Goal: Find contact information: Find contact information

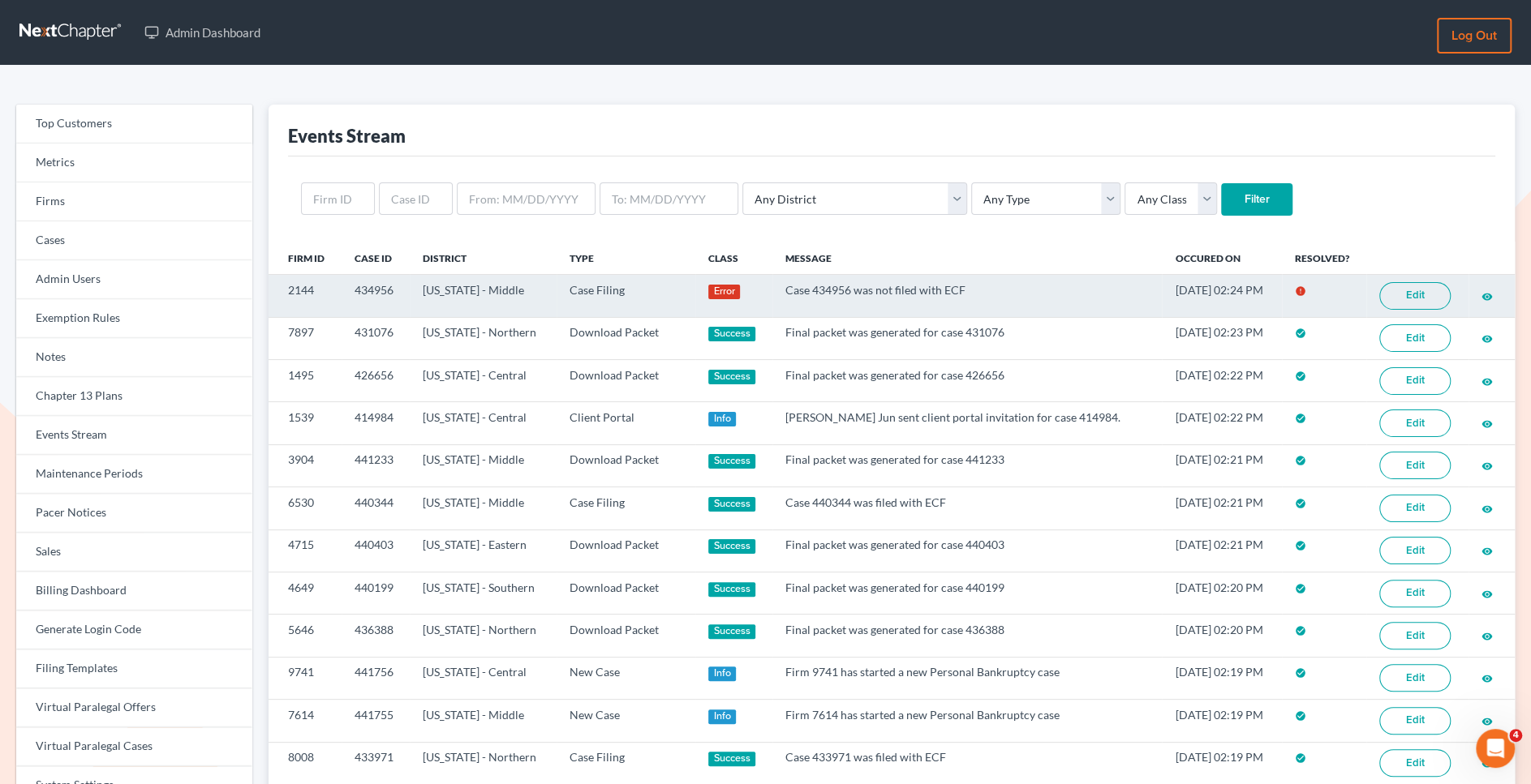
click at [1411, 299] on link "Edit" at bounding box center [1414, 295] width 71 height 28
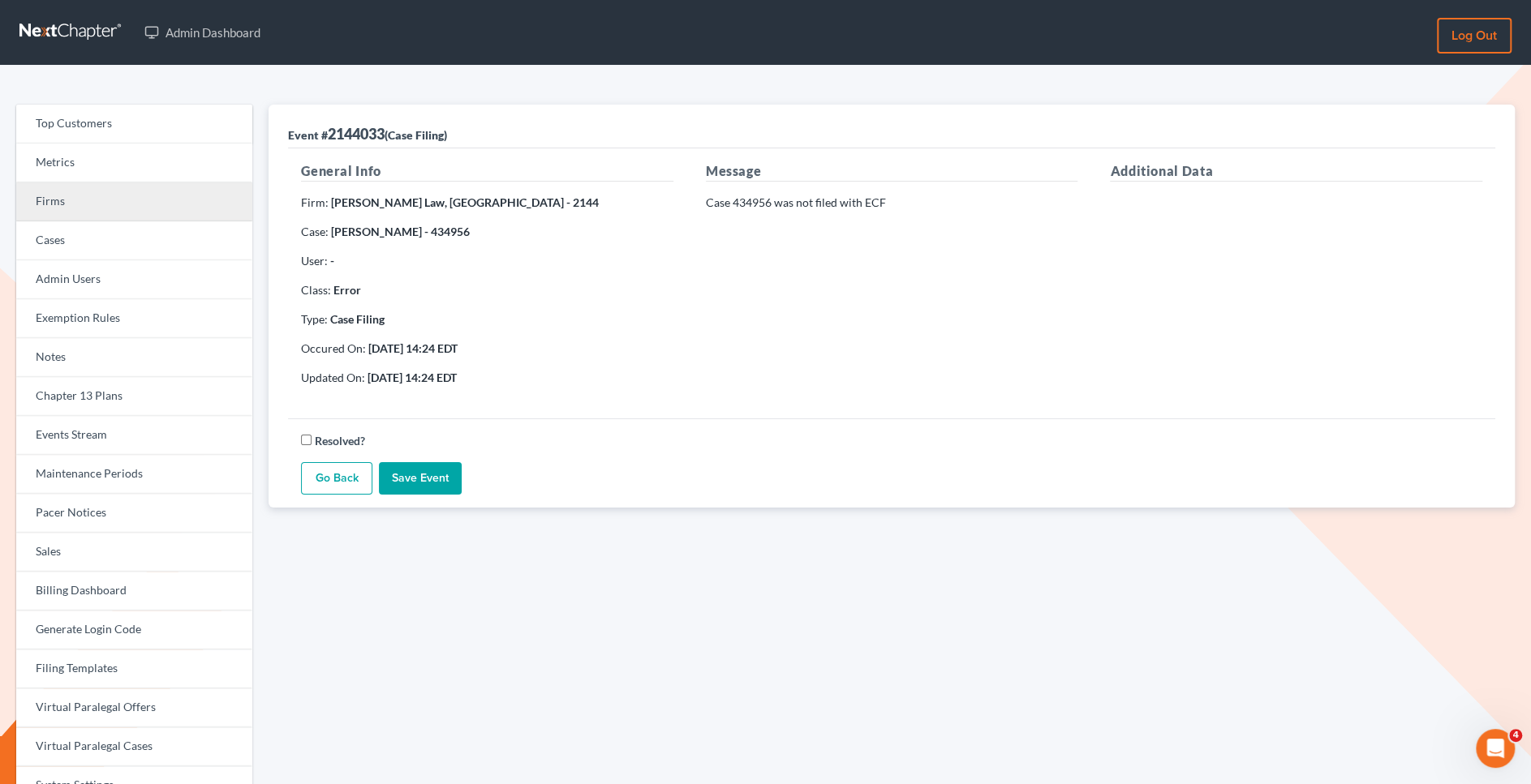
click at [211, 188] on link "Firms" at bounding box center [134, 202] width 236 height 39
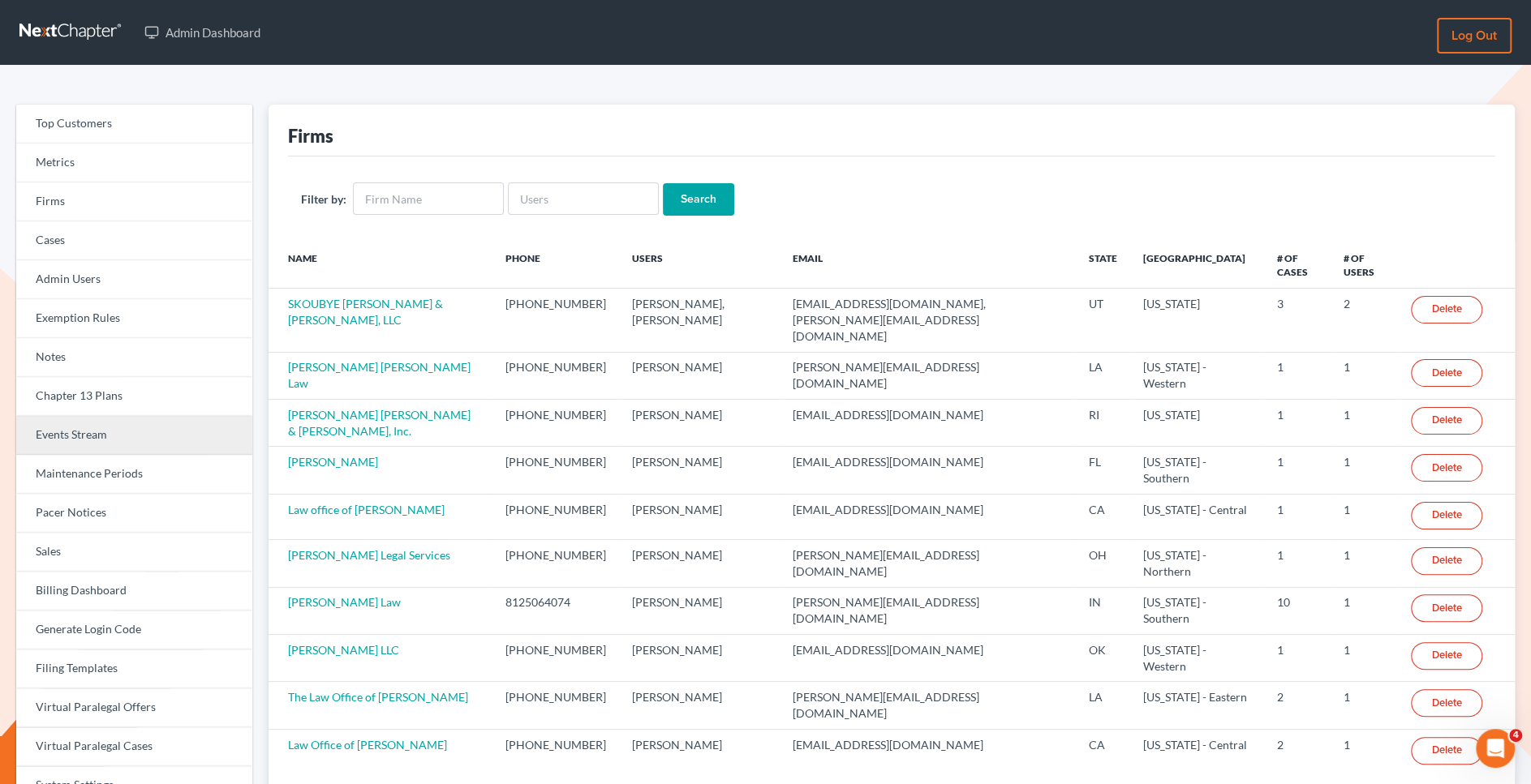
click at [143, 432] on link "Events Stream" at bounding box center [134, 435] width 236 height 39
click at [192, 424] on link "Events Stream" at bounding box center [134, 435] width 236 height 39
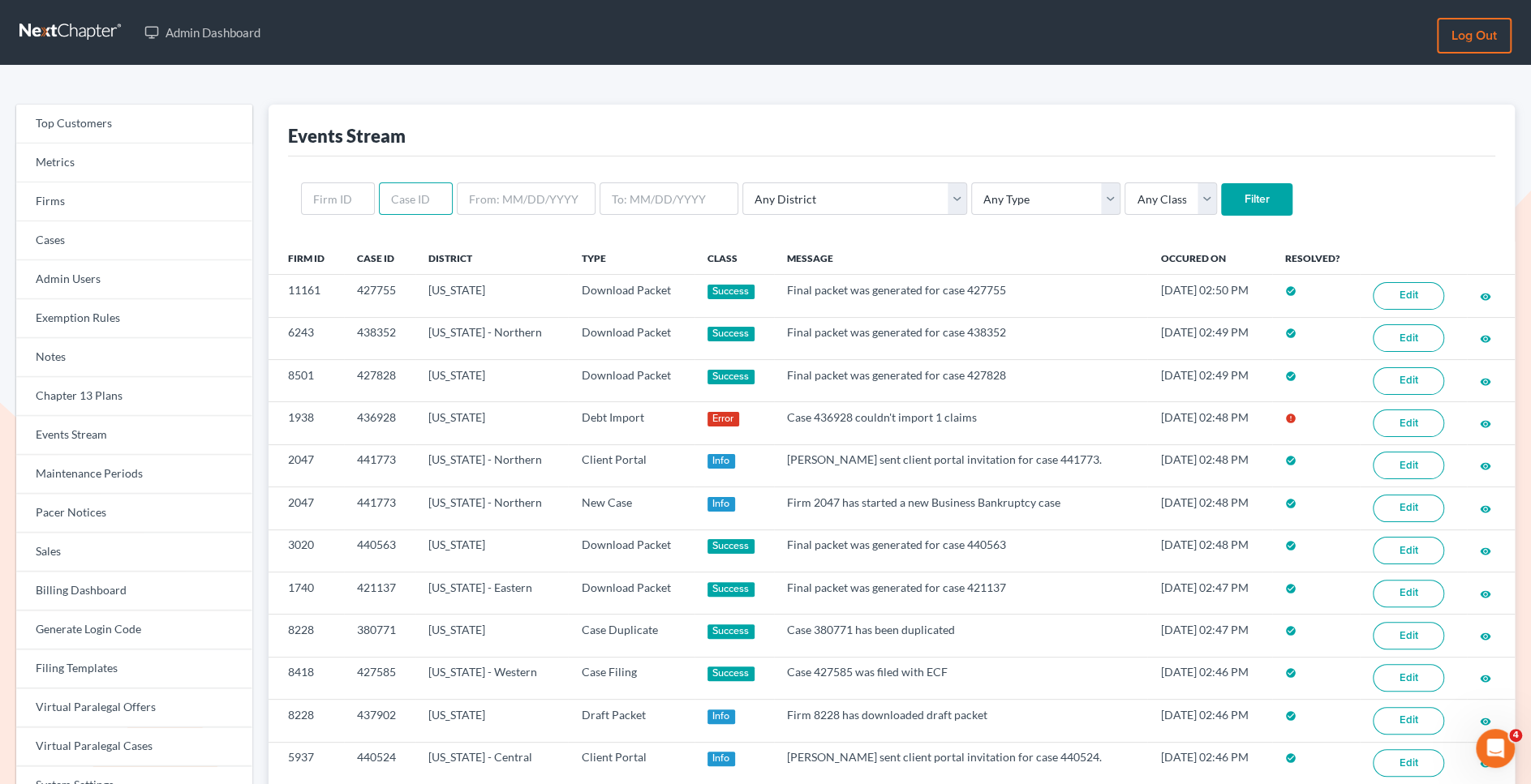
click at [427, 202] on input "text" at bounding box center [416, 198] width 74 height 33
paste input "428978"
type input "428978"
click at [1221, 208] on input "Filter" at bounding box center [1256, 199] width 71 height 33
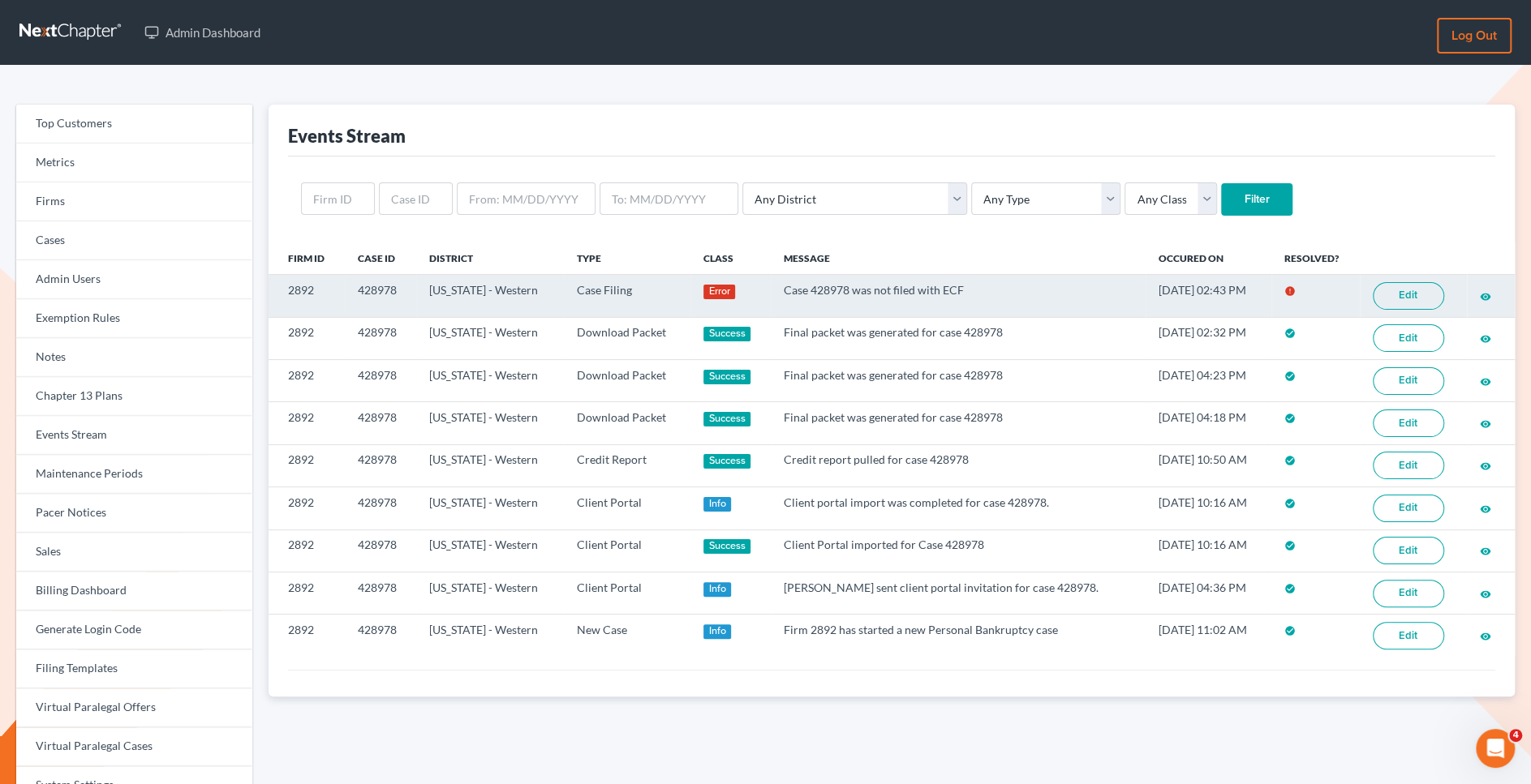
click at [1405, 302] on link "Edit" at bounding box center [1408, 295] width 71 height 28
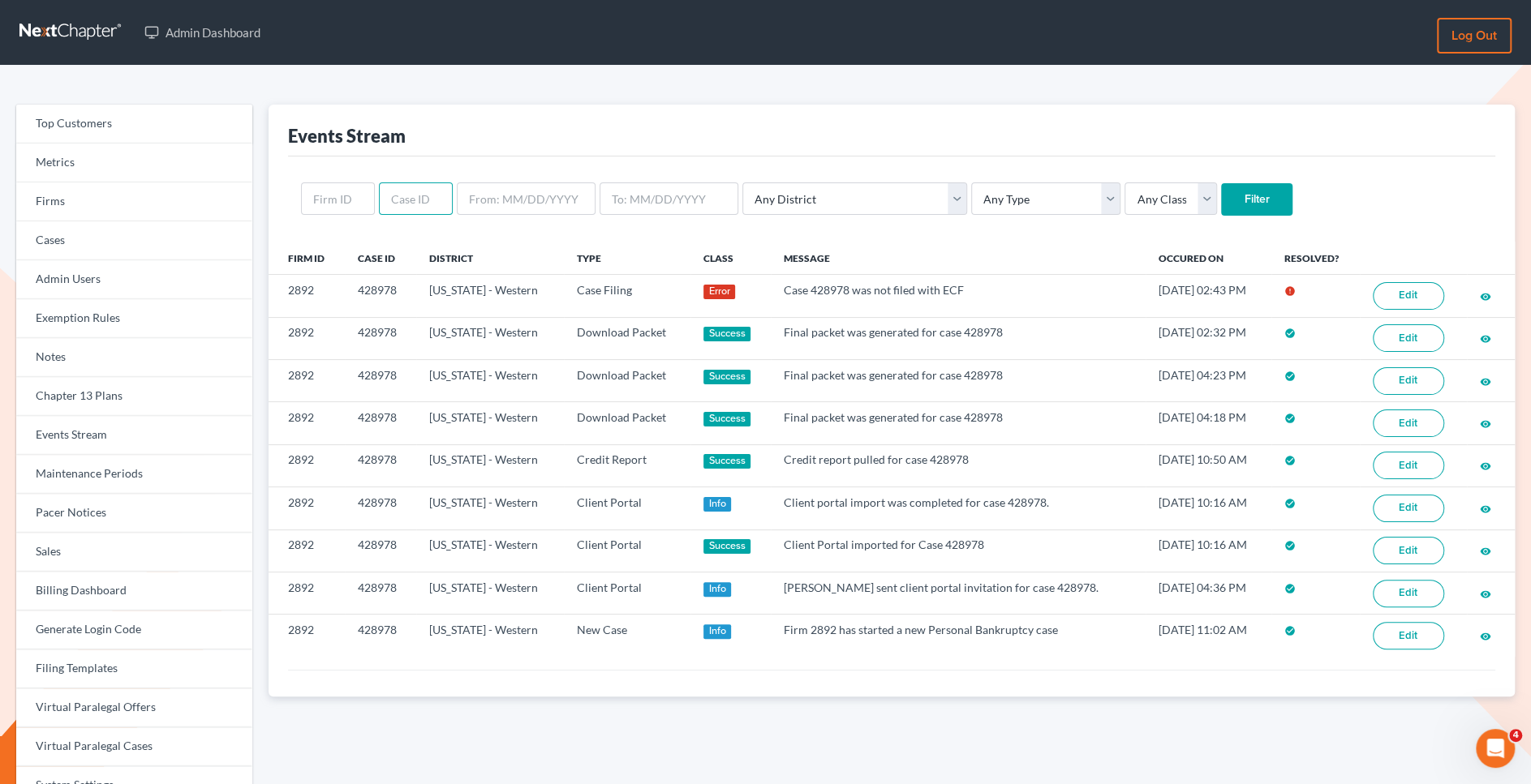
click at [405, 197] on input "text" at bounding box center [416, 198] width 74 height 33
paste input "399132"
type input "399132"
click at [1221, 197] on input "Filter" at bounding box center [1256, 199] width 71 height 33
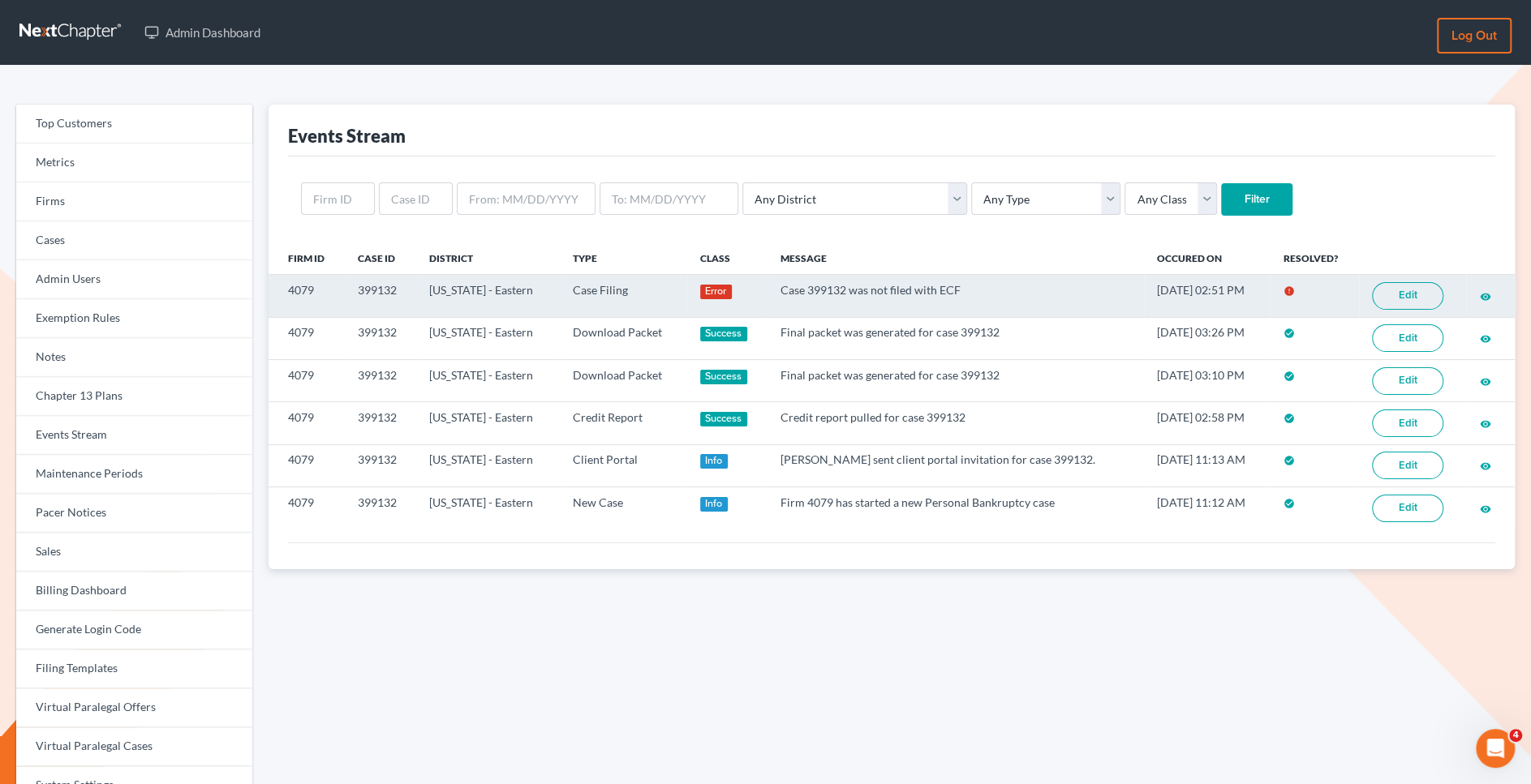
click at [1410, 302] on link "Edit" at bounding box center [1407, 295] width 71 height 28
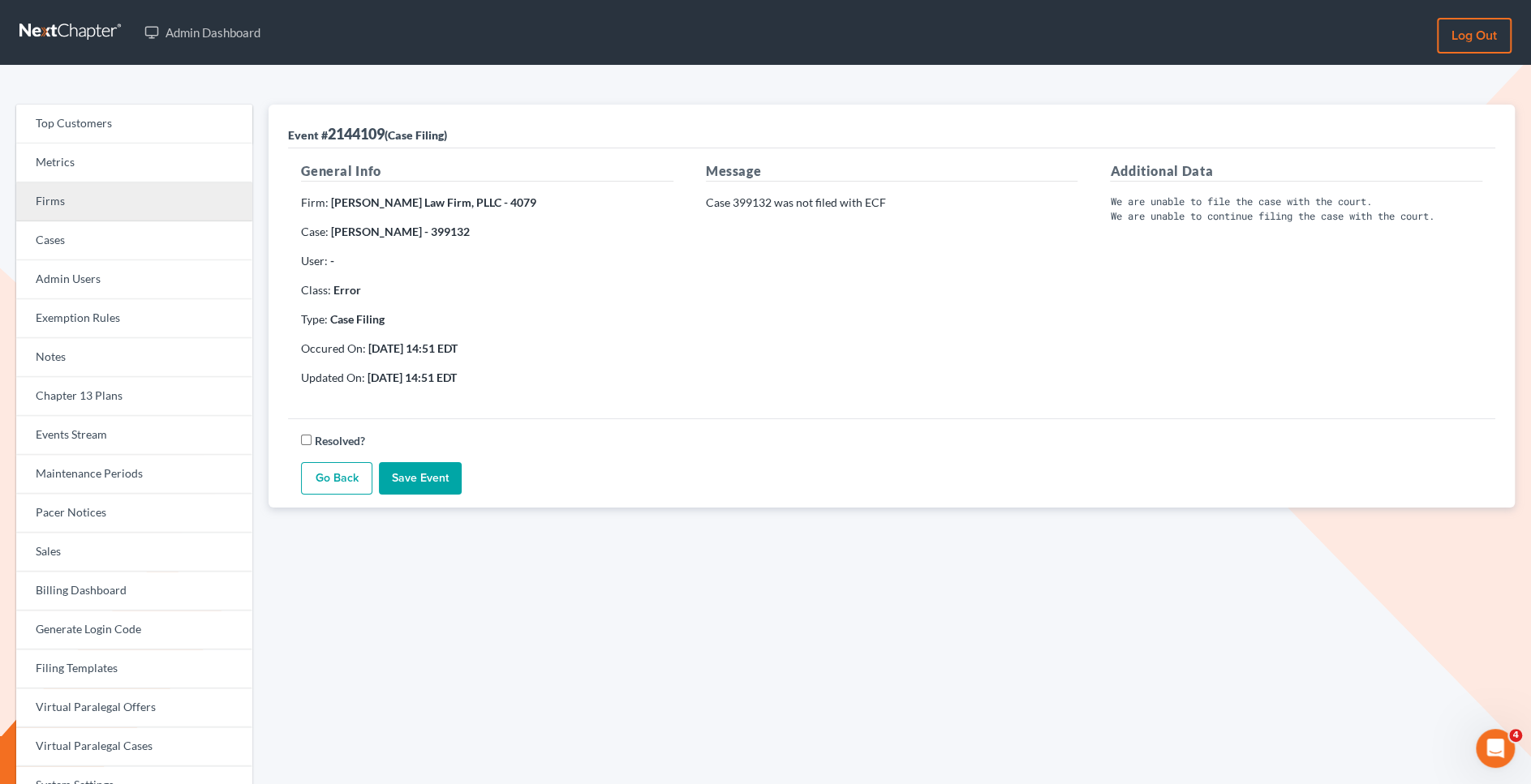
click at [121, 215] on link "Firms" at bounding box center [134, 202] width 236 height 39
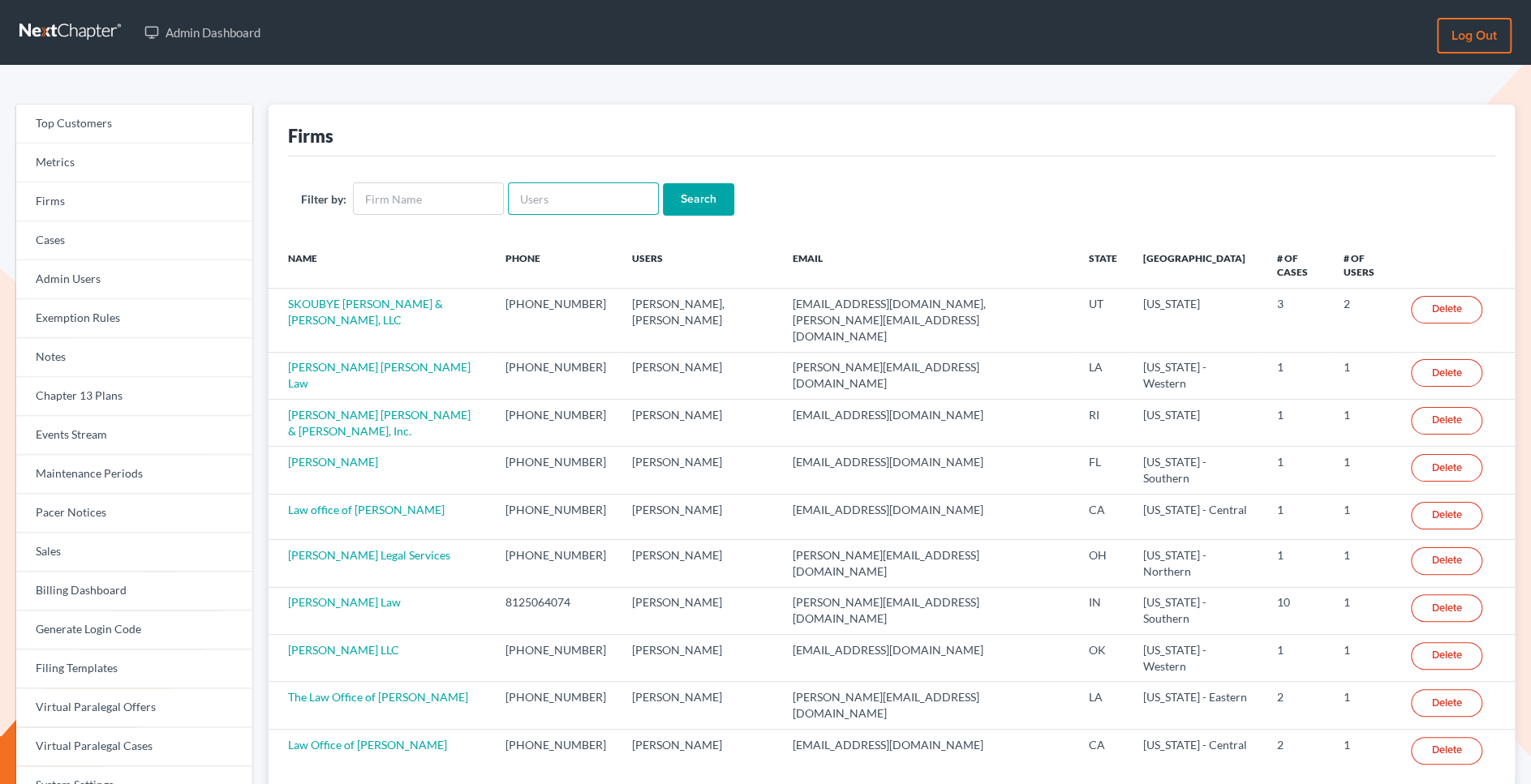
click at [552, 204] on input "text" at bounding box center [583, 198] width 151 height 33
paste input "[EMAIL_ADDRESS][DOMAIN_NAME]"
type input "[EMAIL_ADDRESS][DOMAIN_NAME]"
click at [697, 191] on input "Search" at bounding box center [698, 199] width 71 height 33
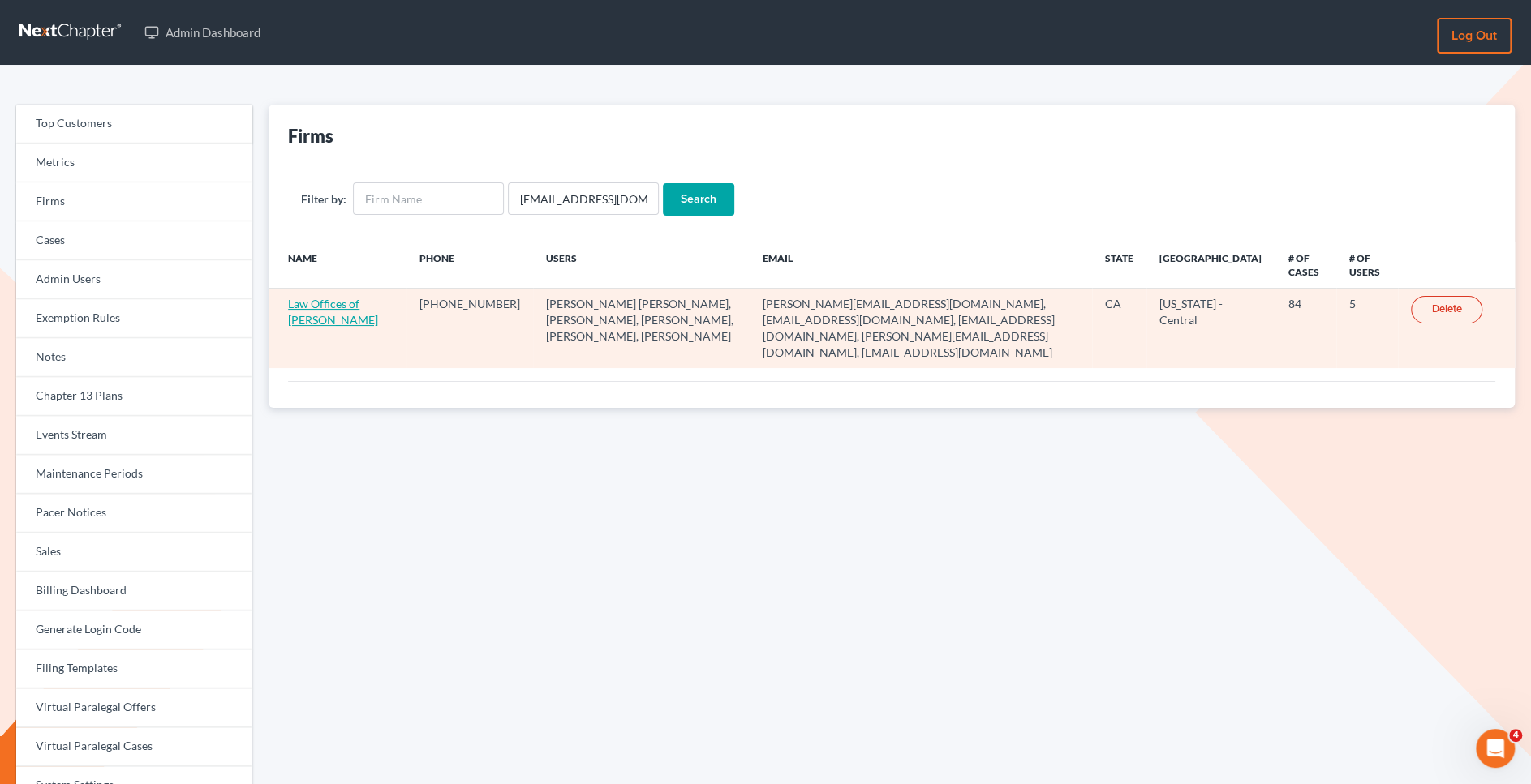
click at [334, 317] on link "Law Offices of [PERSON_NAME]" at bounding box center [333, 312] width 90 height 30
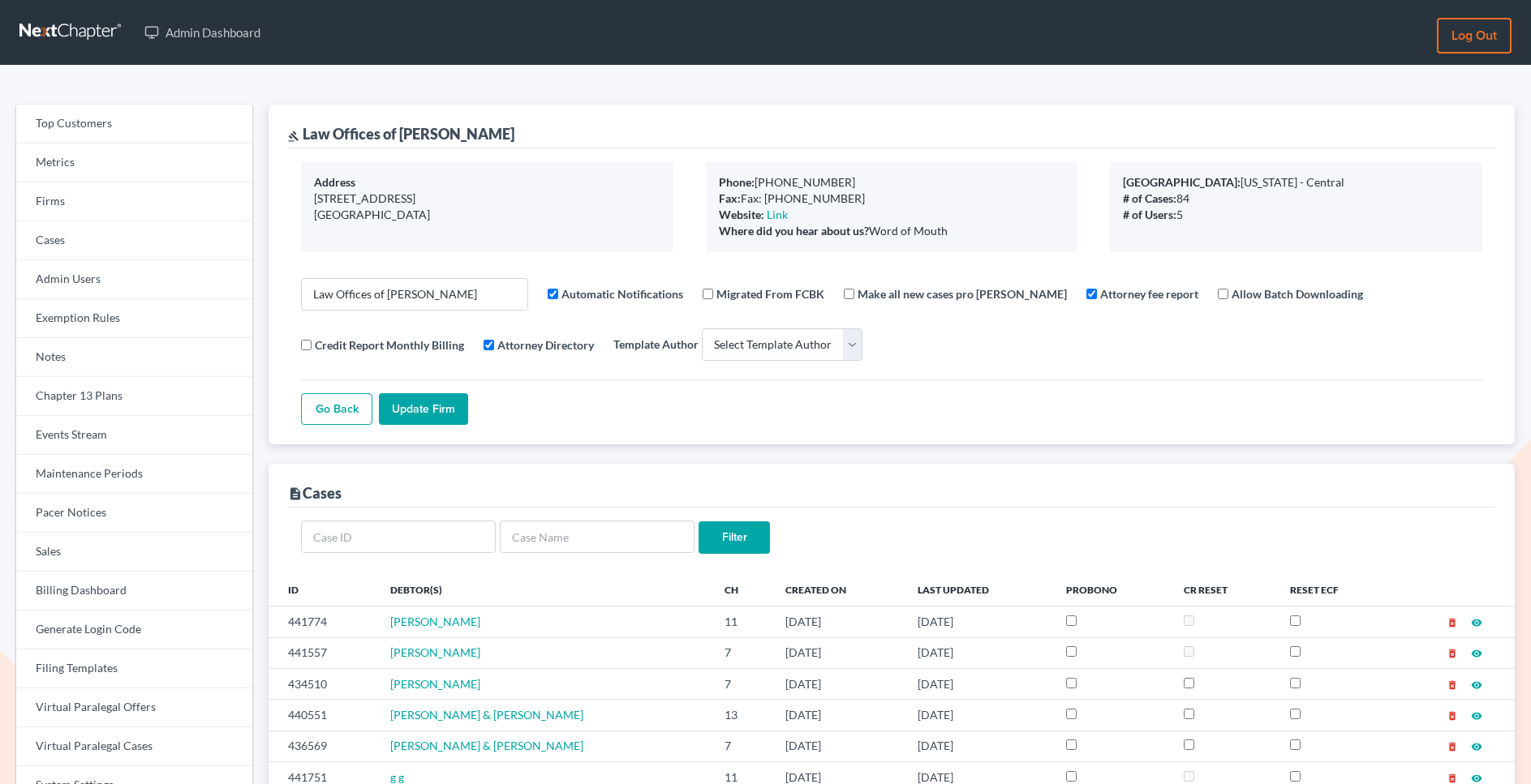
select select
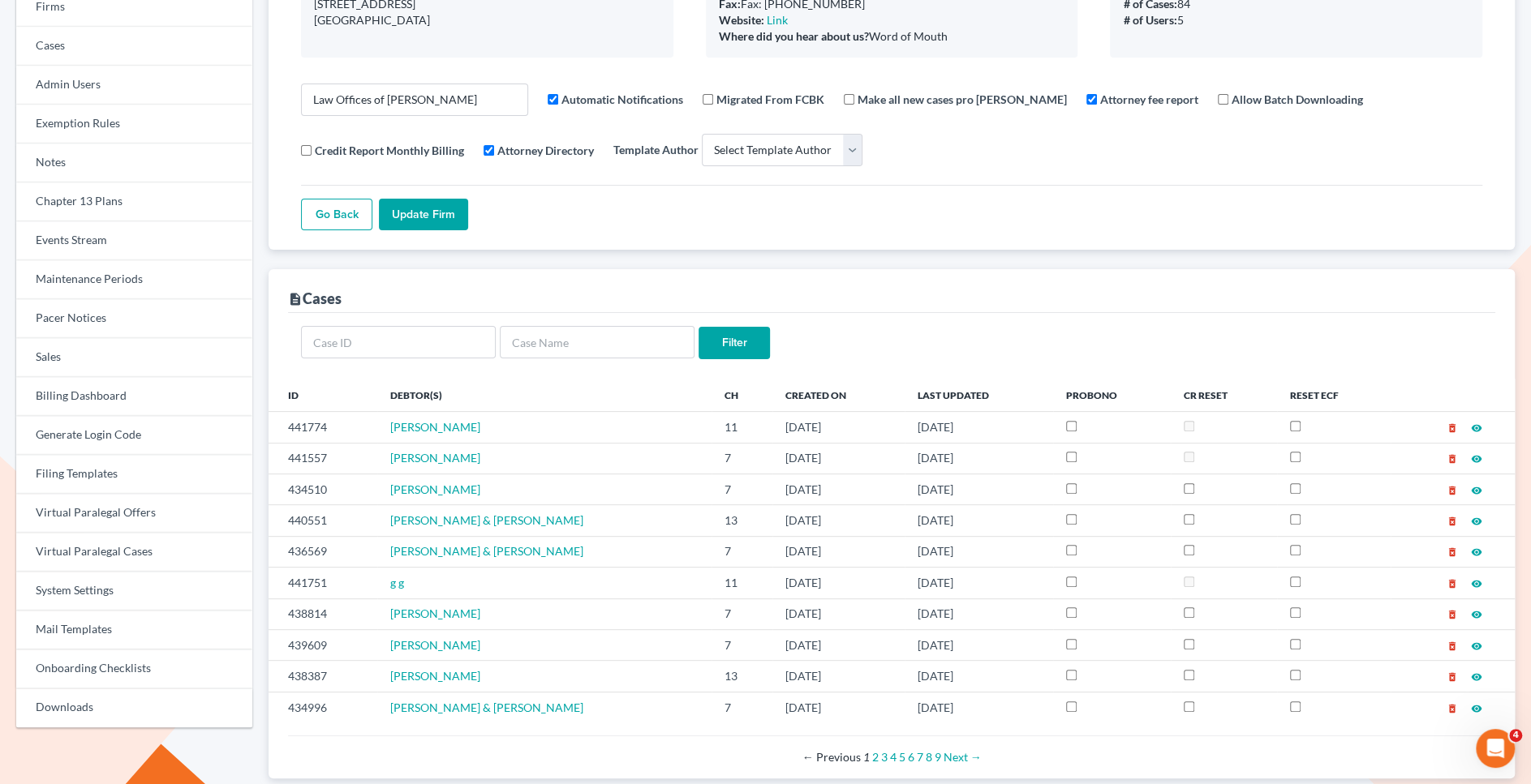
scroll to position [206, 0]
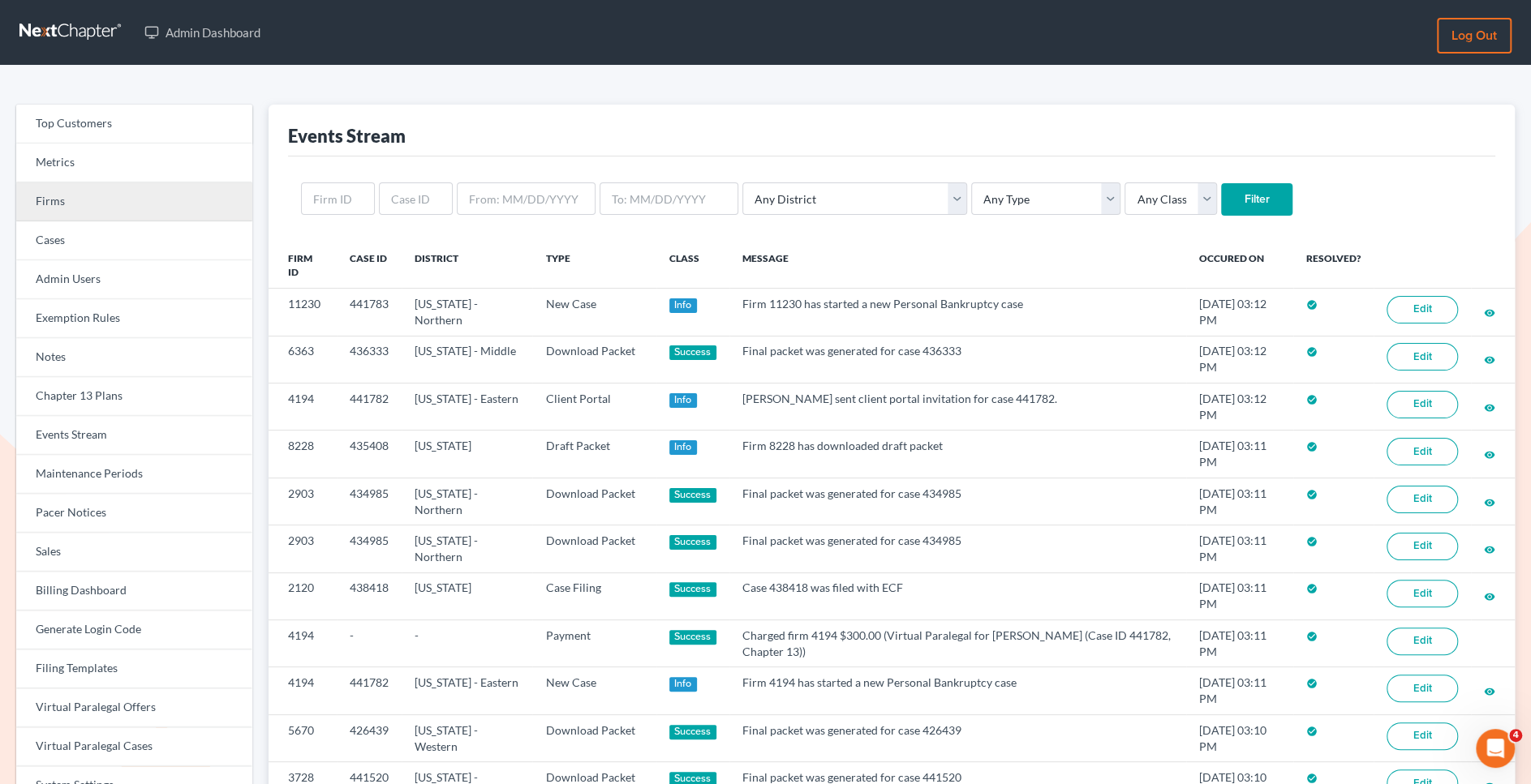
click at [100, 206] on link "Firms" at bounding box center [134, 202] width 236 height 39
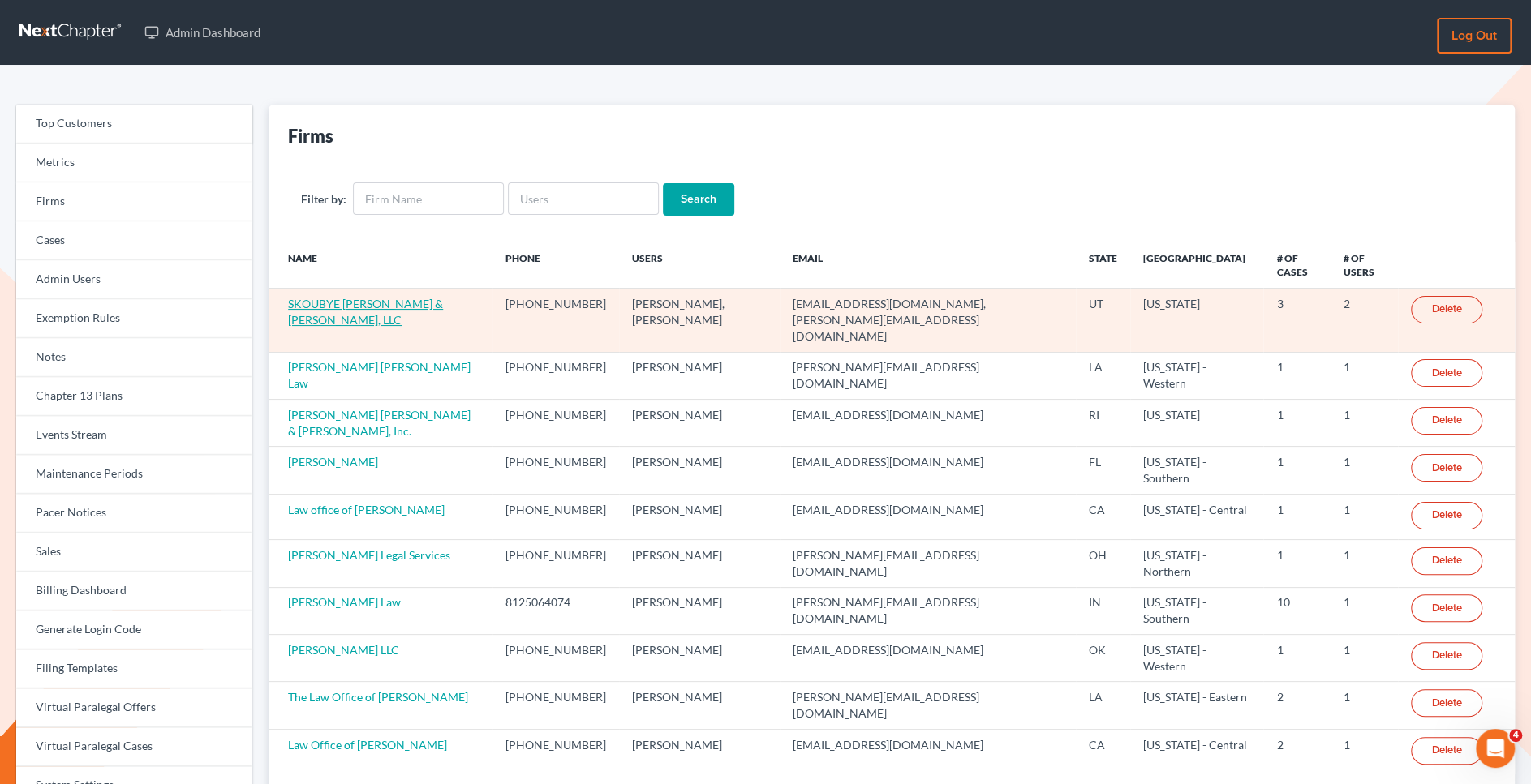
click at [443, 297] on link "SKOUBYE NIELSON & JOHANSEN, LLC" at bounding box center [365, 312] width 155 height 30
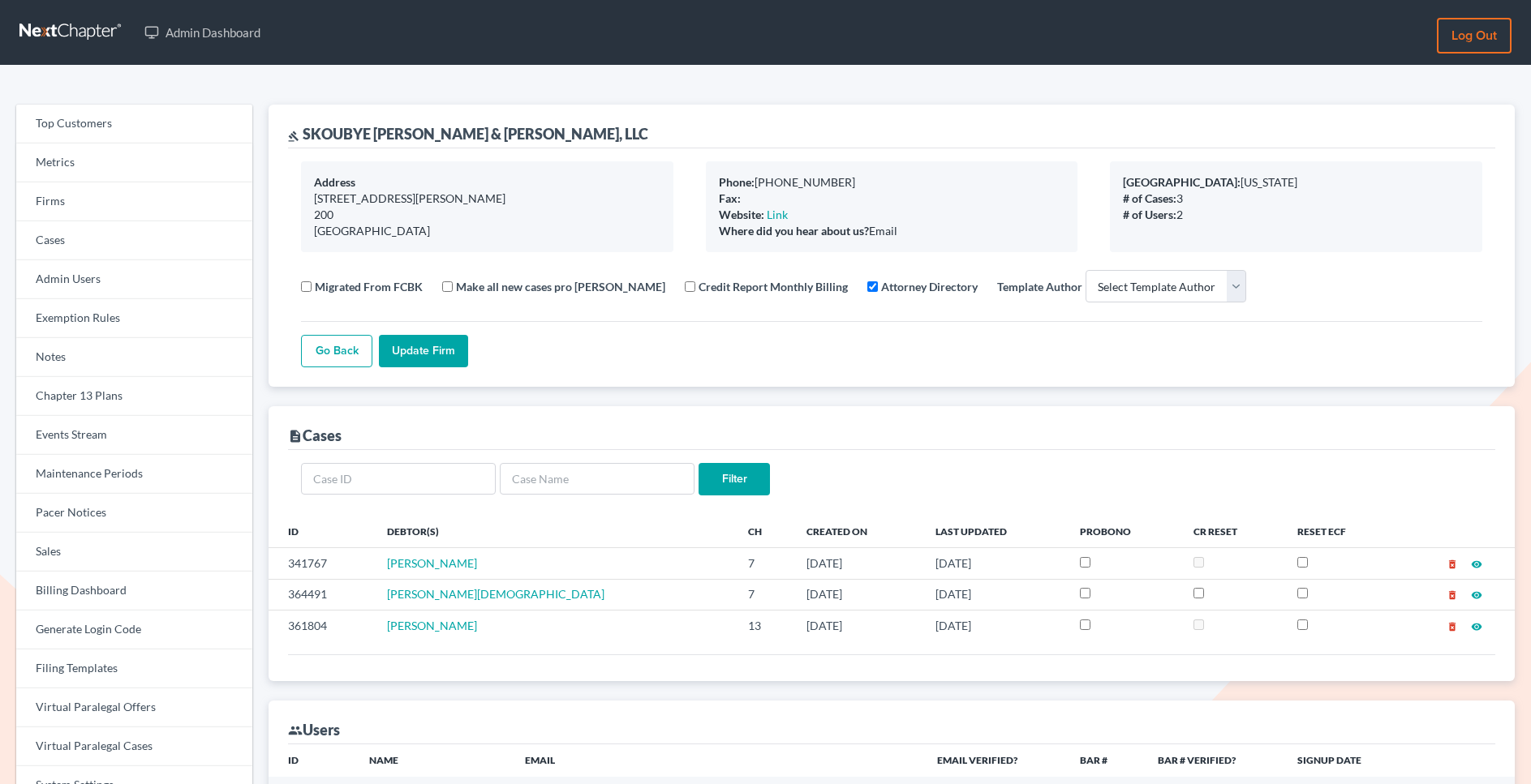
select select
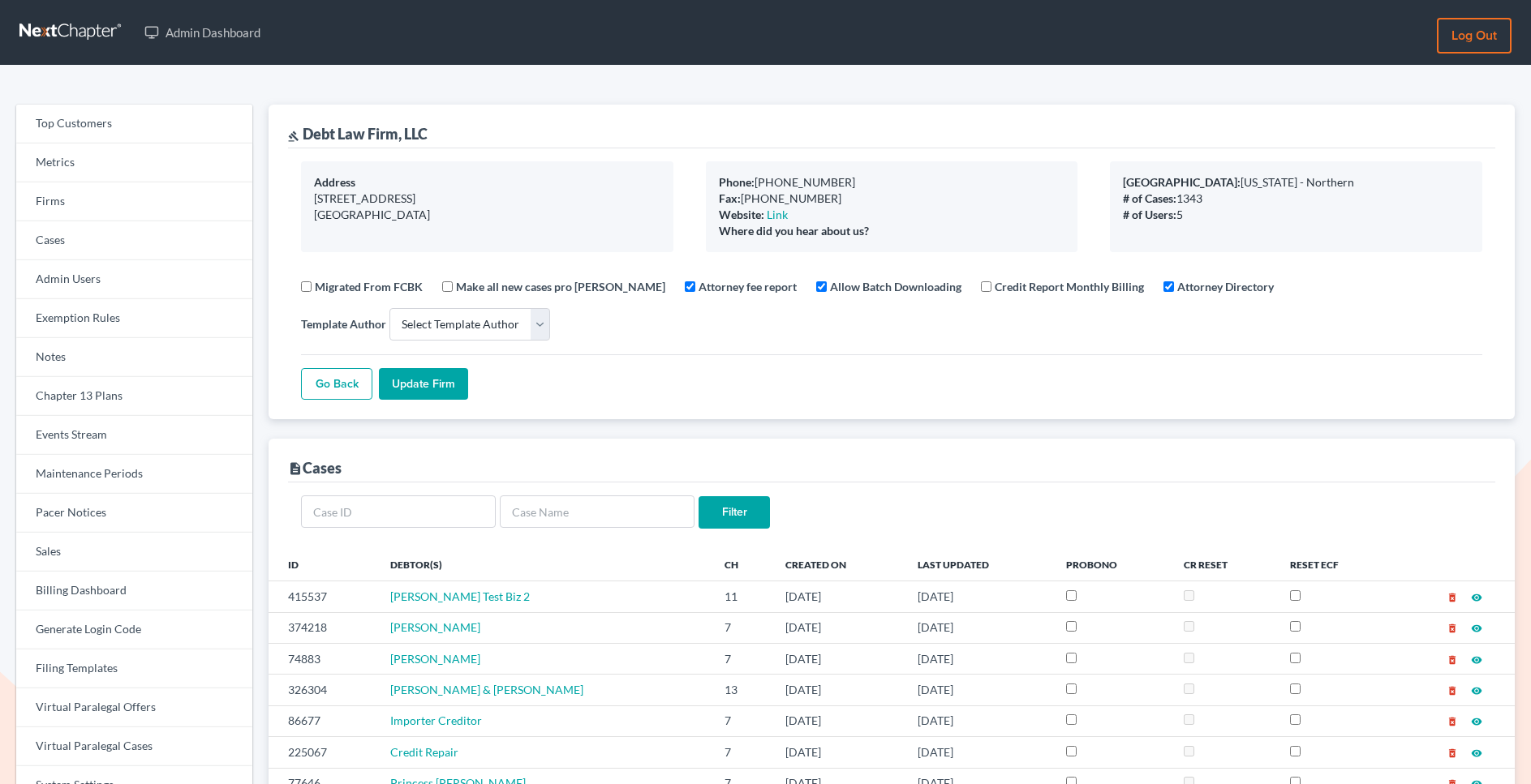
select select
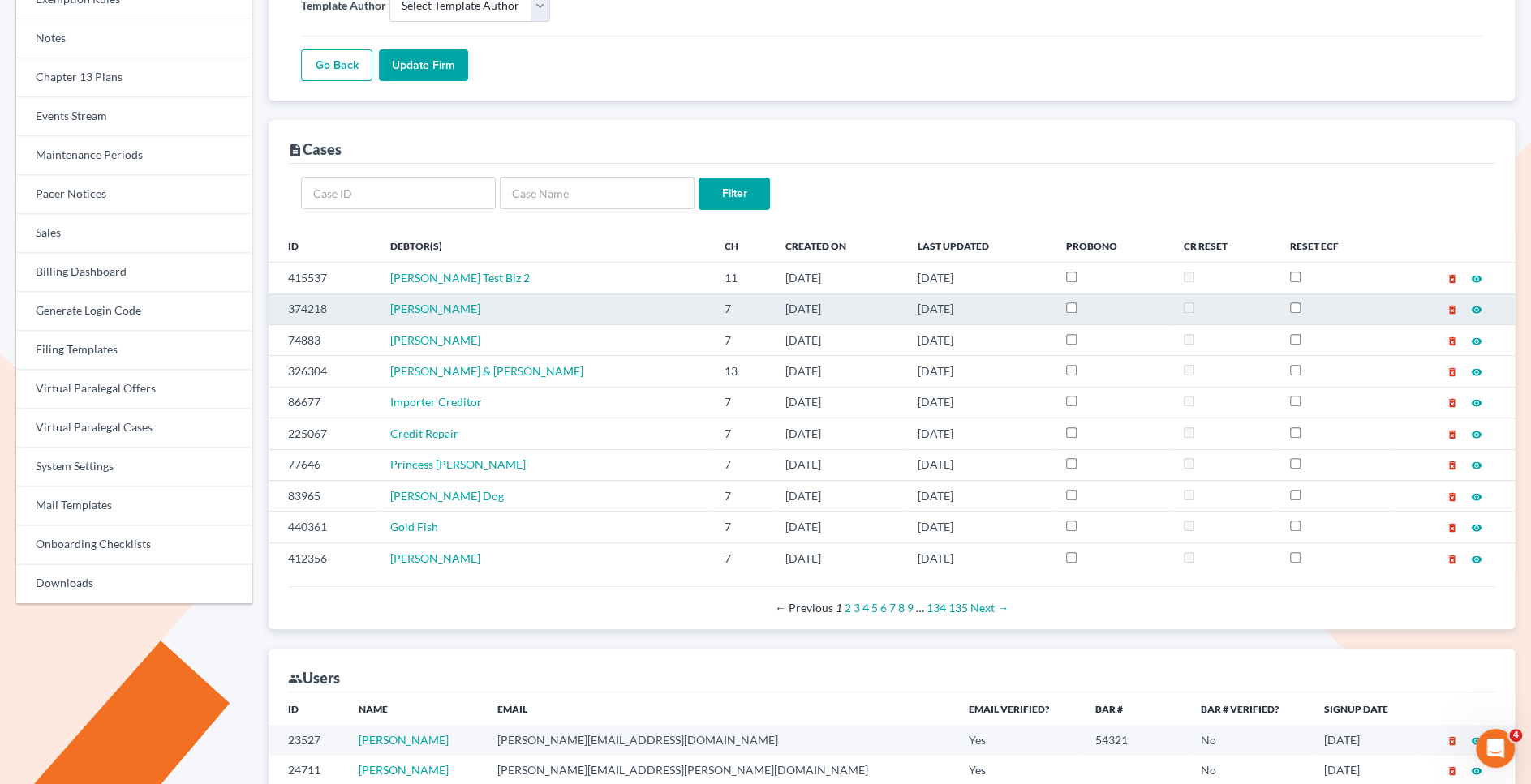
scroll to position [308, 0]
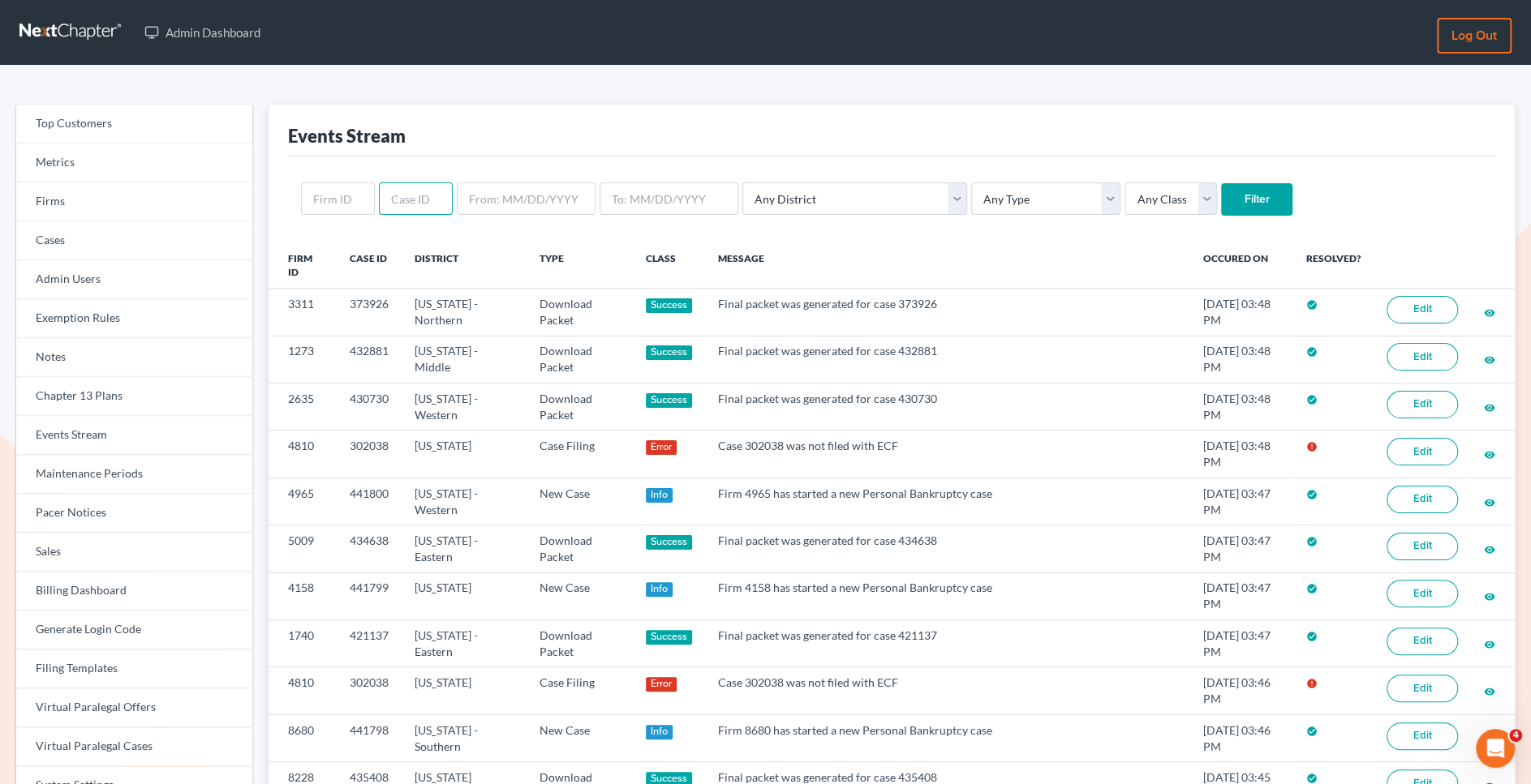
click at [409, 197] on input "text" at bounding box center [416, 198] width 74 height 33
paste input "302038"
type input "302038"
click at [1221, 203] on input "Filter" at bounding box center [1256, 199] width 71 height 33
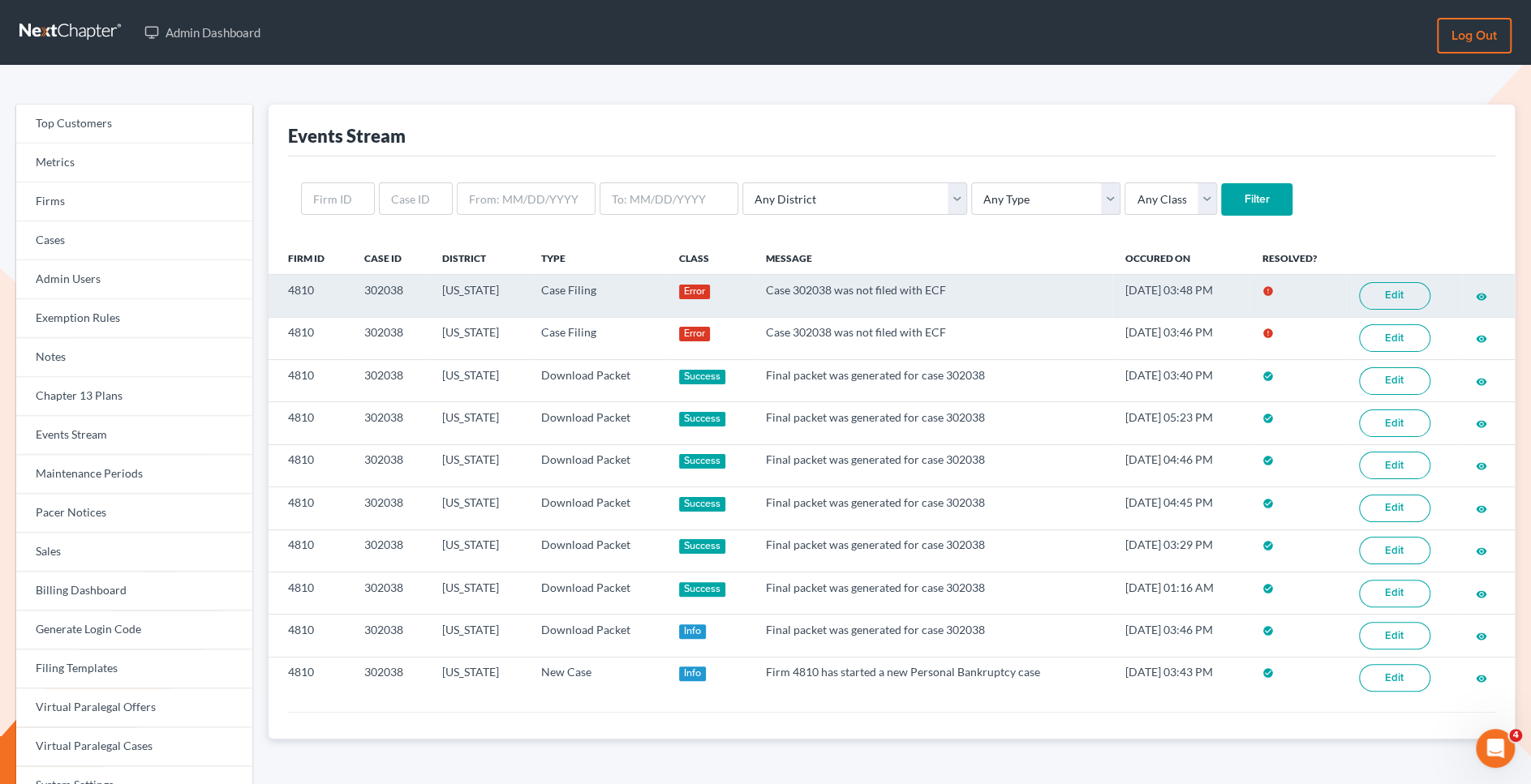
click at [1406, 296] on link "Edit" at bounding box center [1394, 295] width 71 height 28
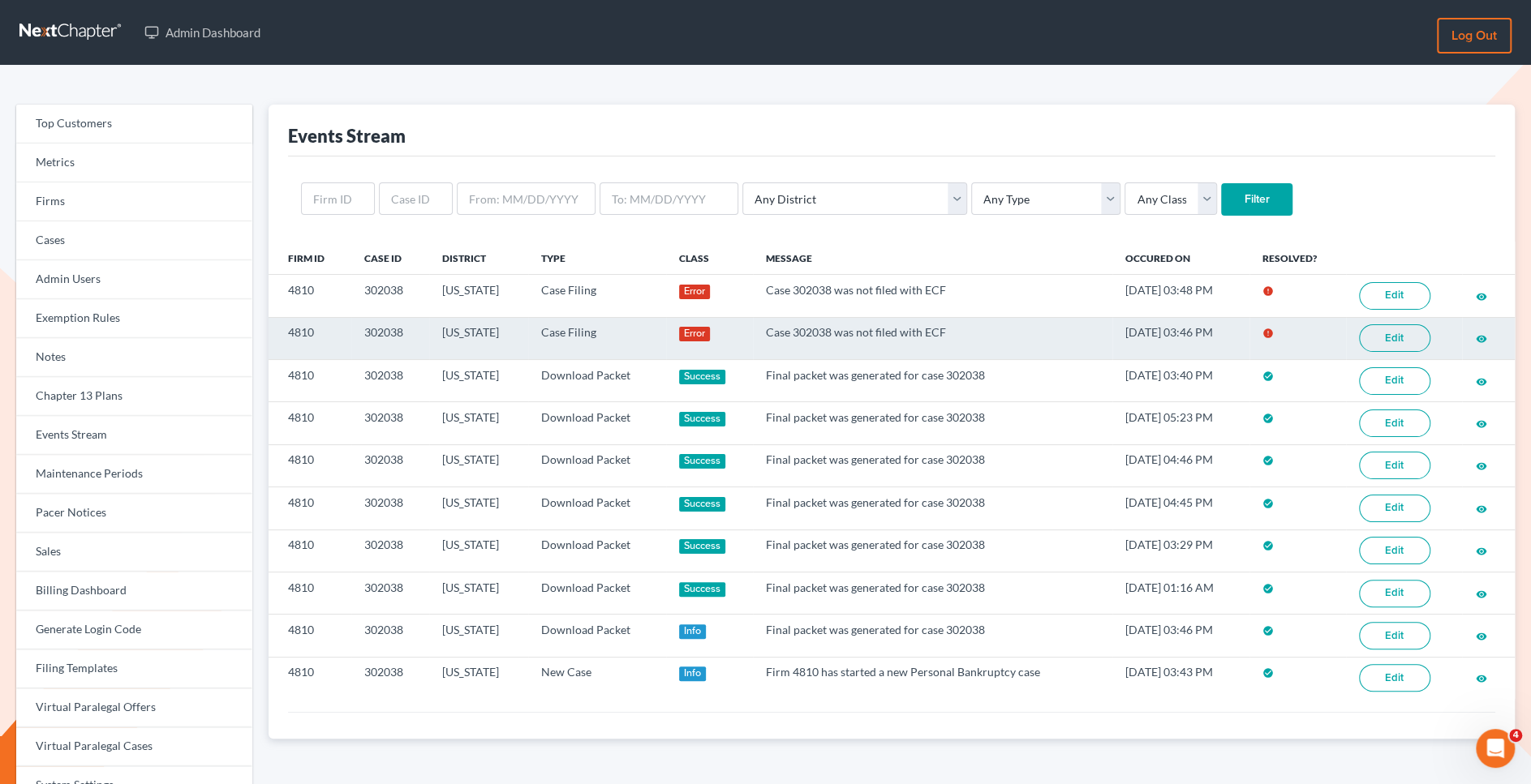
click at [1375, 338] on link "Edit" at bounding box center [1394, 338] width 71 height 28
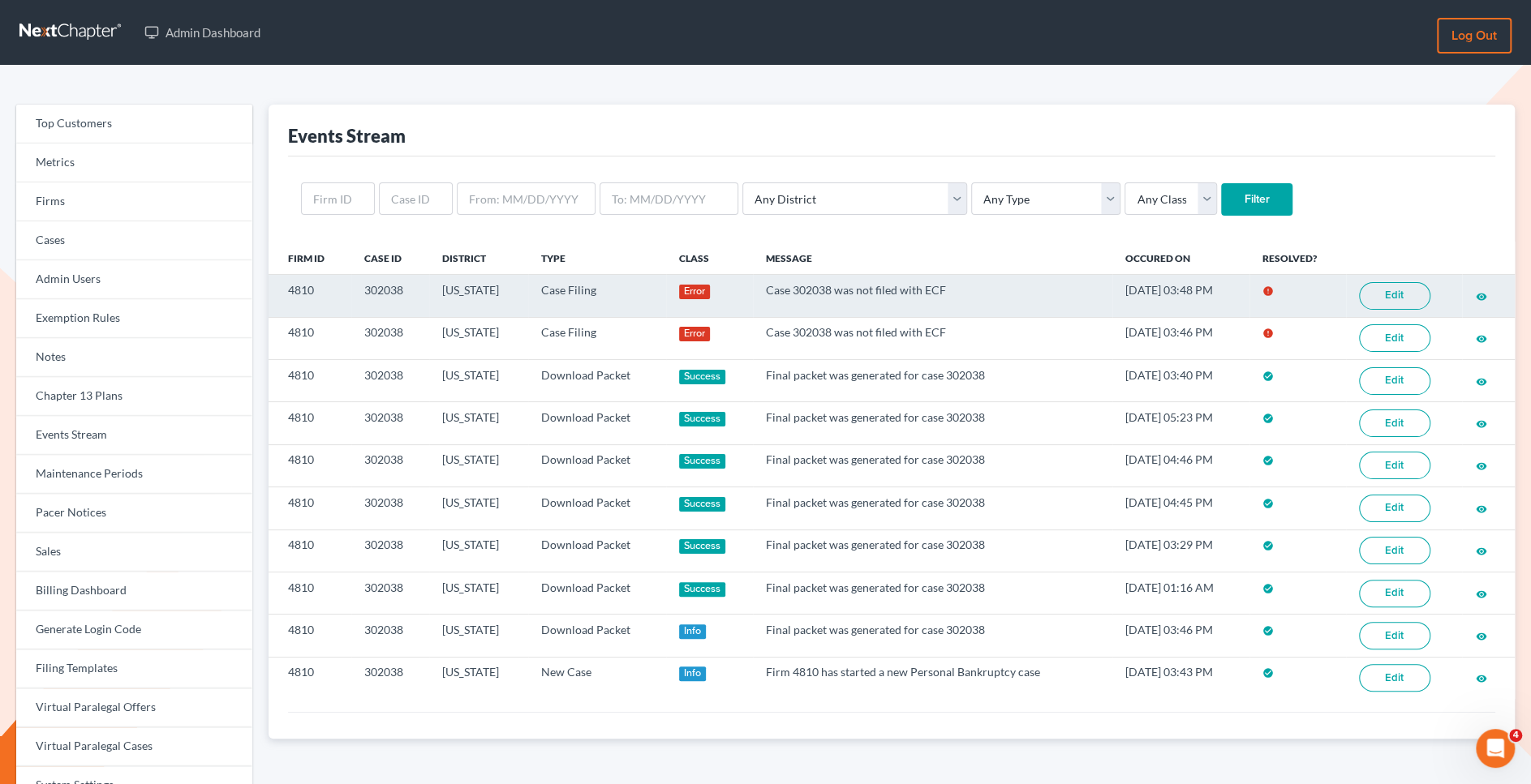
click at [1399, 295] on link "Edit" at bounding box center [1394, 295] width 71 height 28
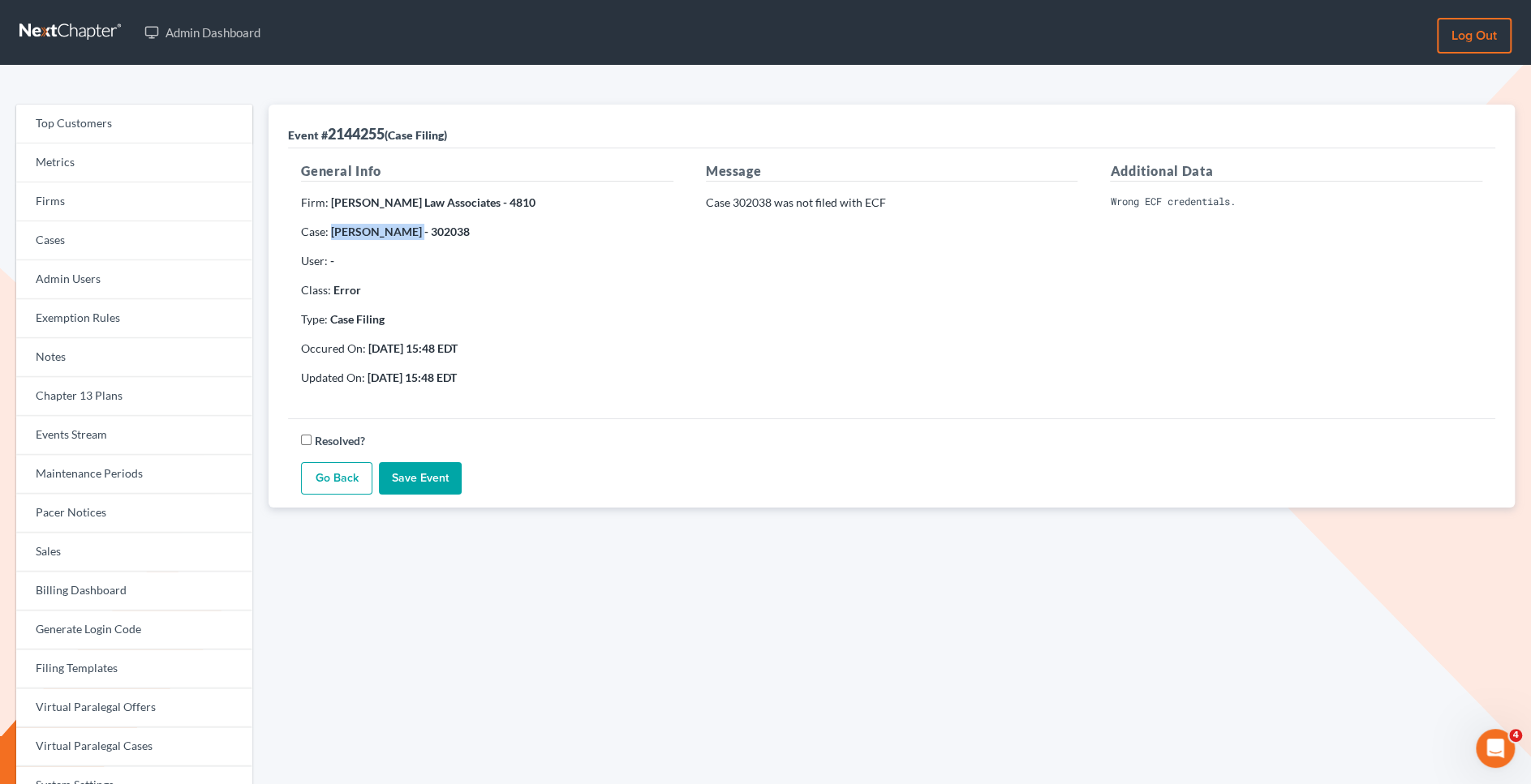
drag, startPoint x: 330, startPoint y: 229, endPoint x: 407, endPoint y: 231, distance: 77.0
click at [407, 231] on strong "Kimberly Irwin - 302038" at bounding box center [400, 231] width 139 height 13
copy strong "Kimberly Irwin"
drag, startPoint x: 771, startPoint y: 202, endPoint x: 733, endPoint y: 202, distance: 38.0
click at [733, 202] on p "Case 302038 was not filed with ECF" at bounding box center [891, 202] width 372 height 16
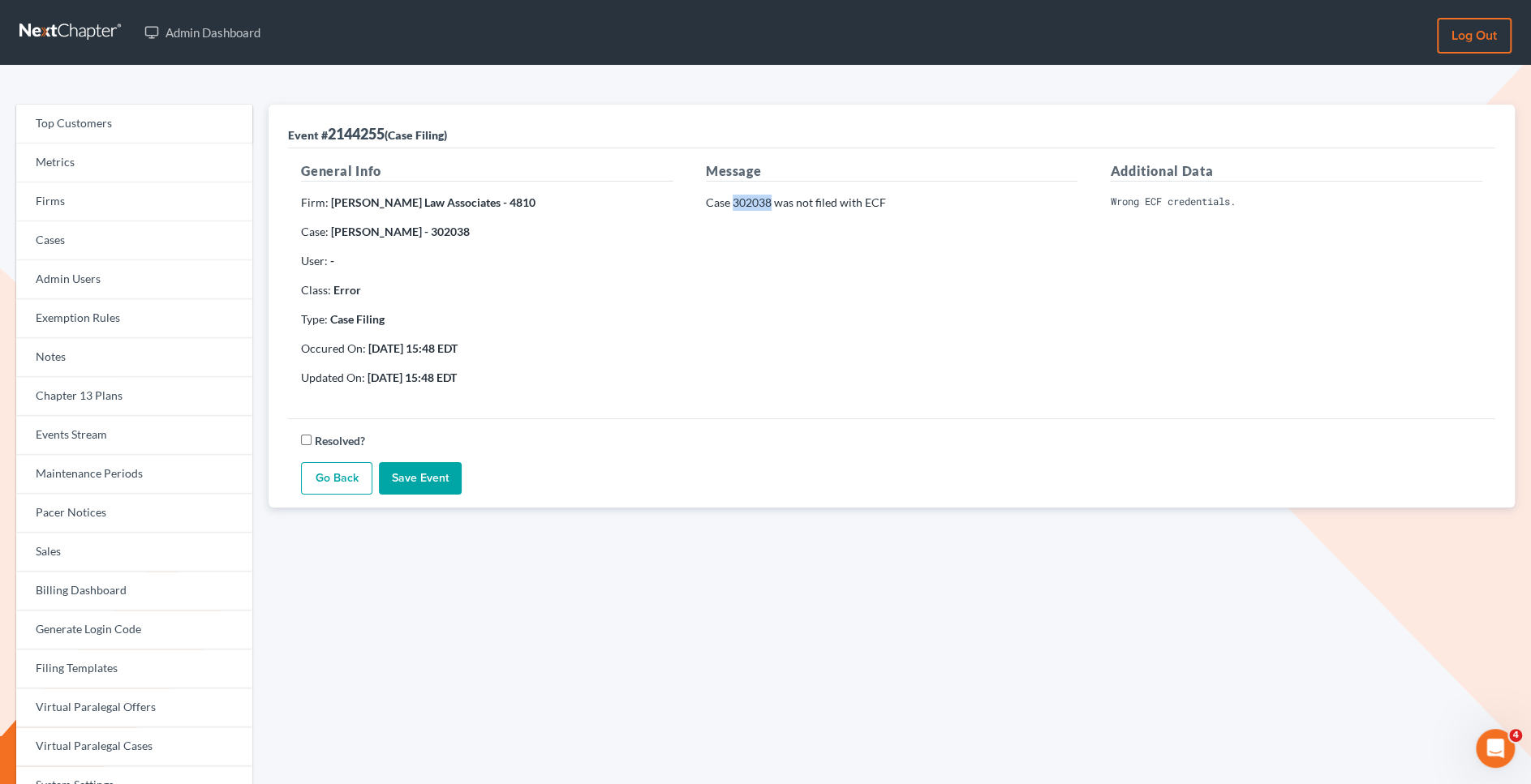
copy p "302038"
click at [429, 199] on strong "Lombardi Law Associates - 4810" at bounding box center [433, 202] width 204 height 13
drag, startPoint x: 488, startPoint y: 206, endPoint x: 465, endPoint y: 207, distance: 23.0
click at [465, 207] on strong "Lombardi Law Associates - 4810" at bounding box center [433, 202] width 204 height 13
copy strong "4810"
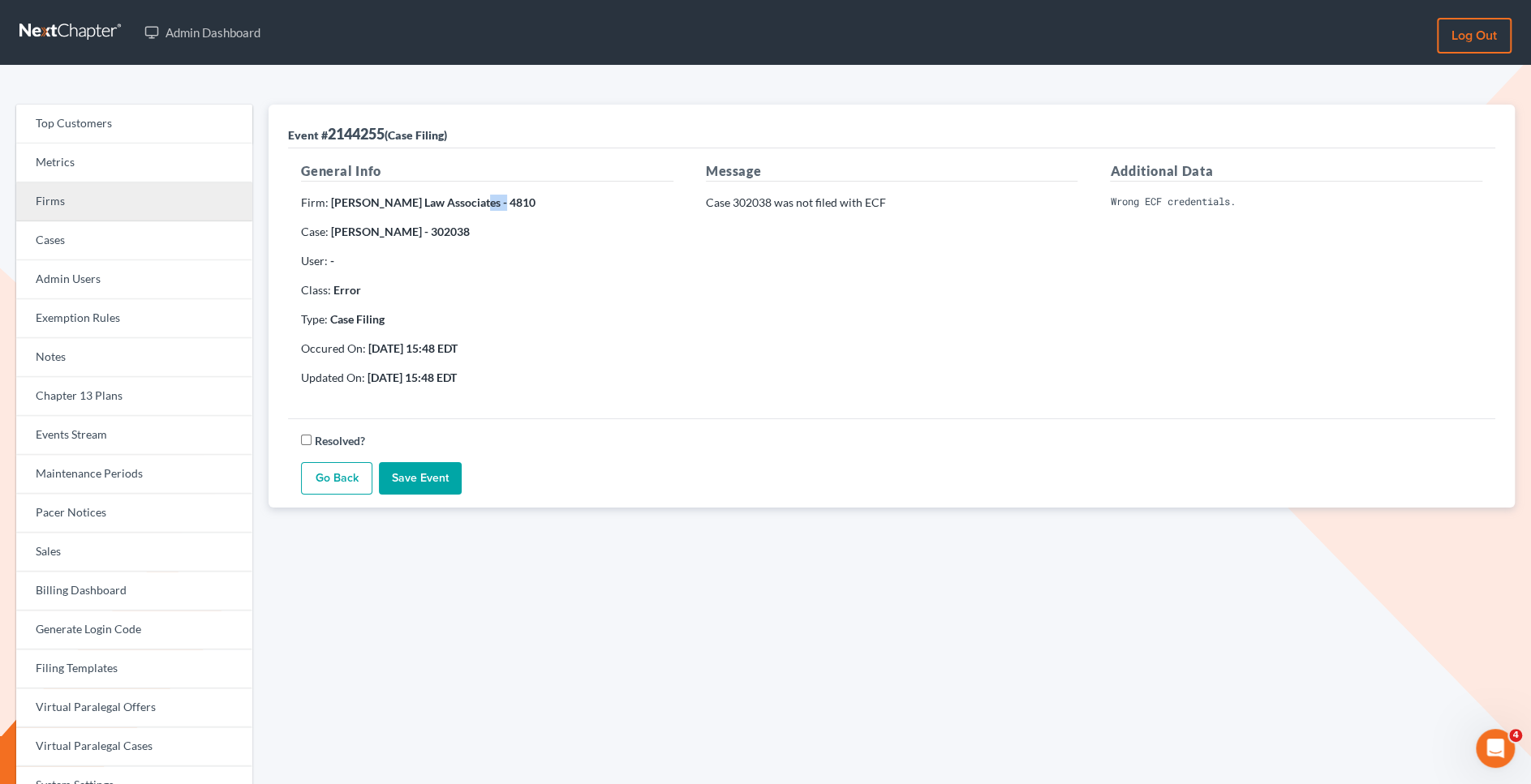
click at [150, 208] on link "Firms" at bounding box center [134, 202] width 236 height 39
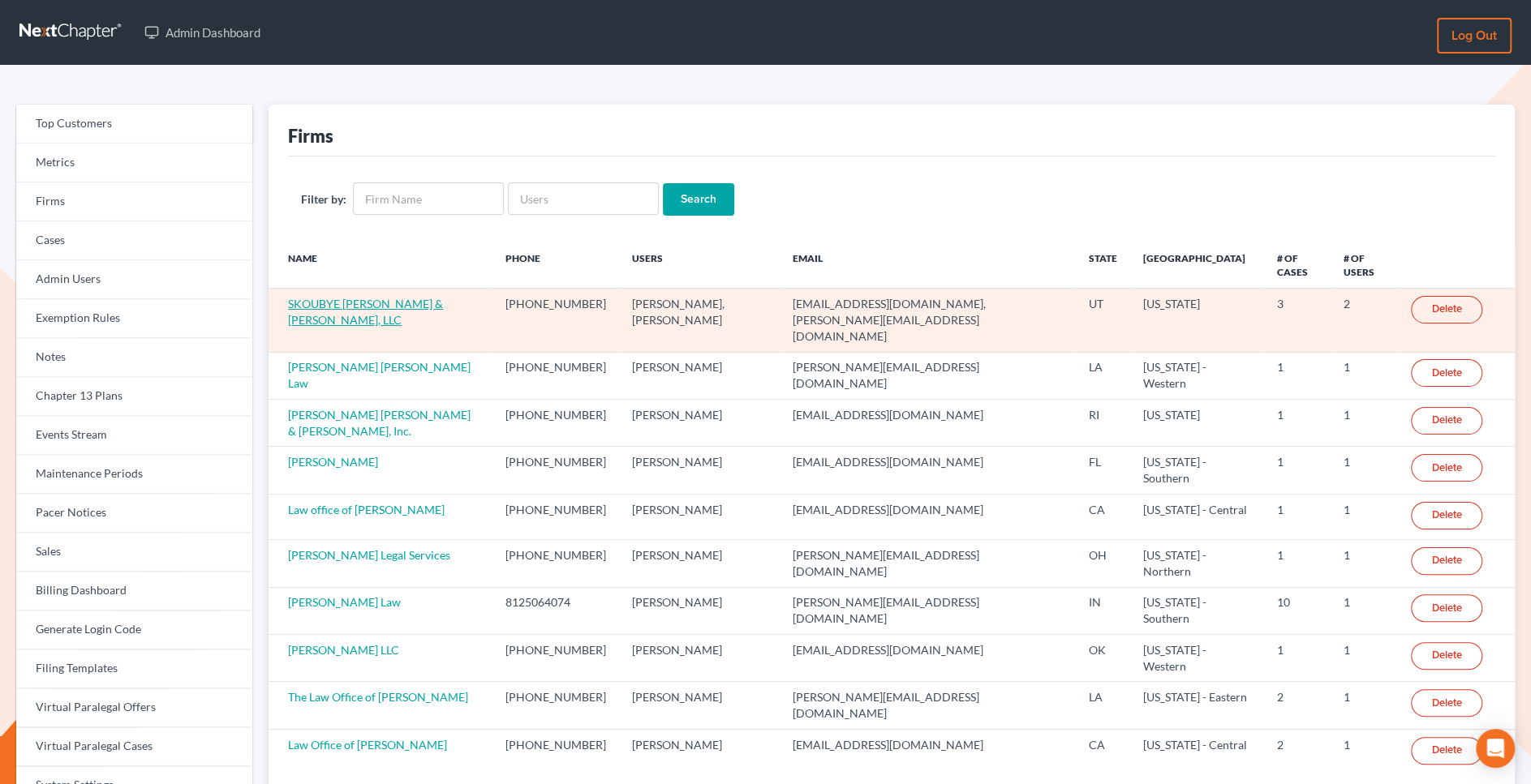
click at [403, 297] on link "SKOUBYE NIELSON & JOHANSEN, LLC" at bounding box center [365, 312] width 155 height 30
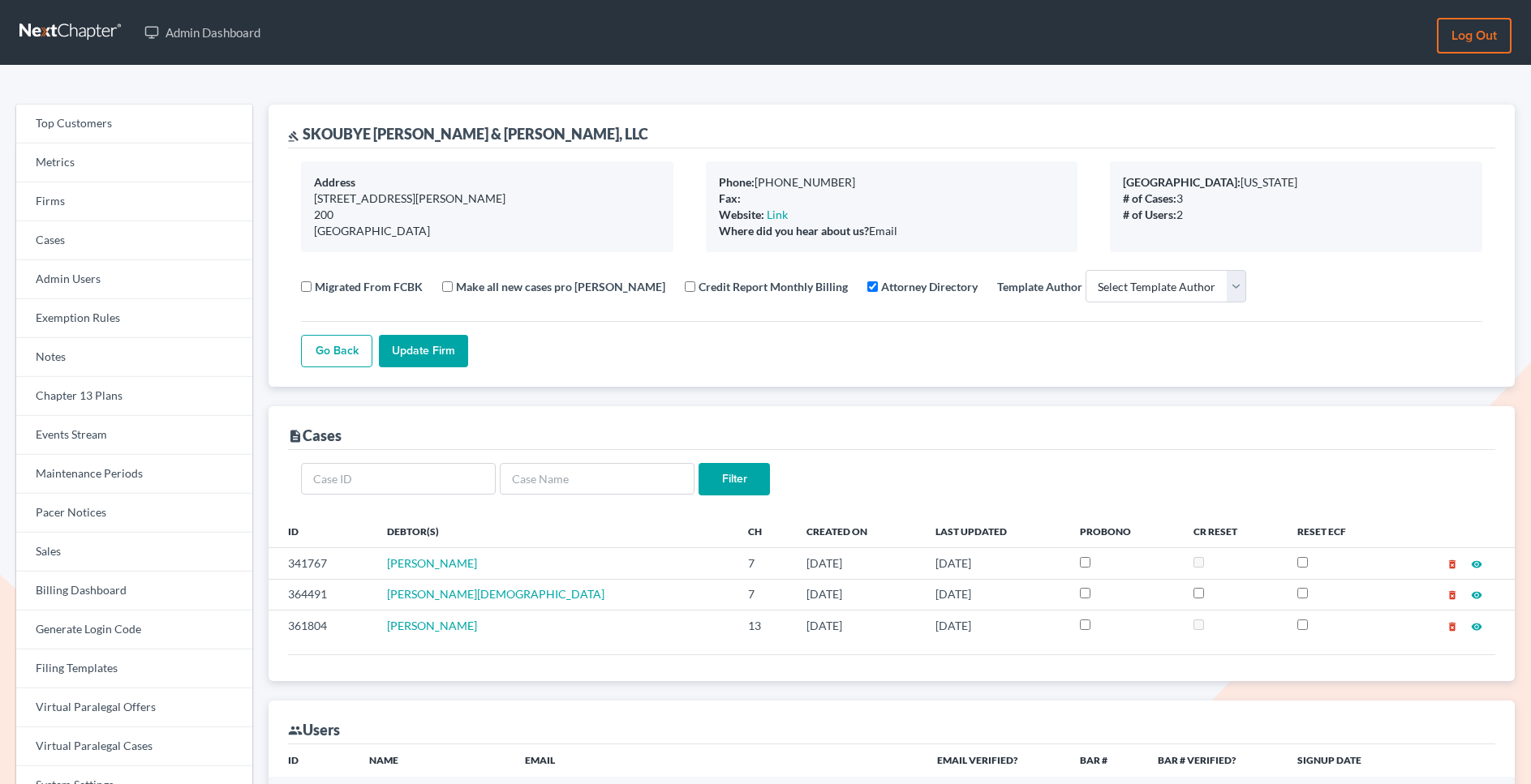
select select
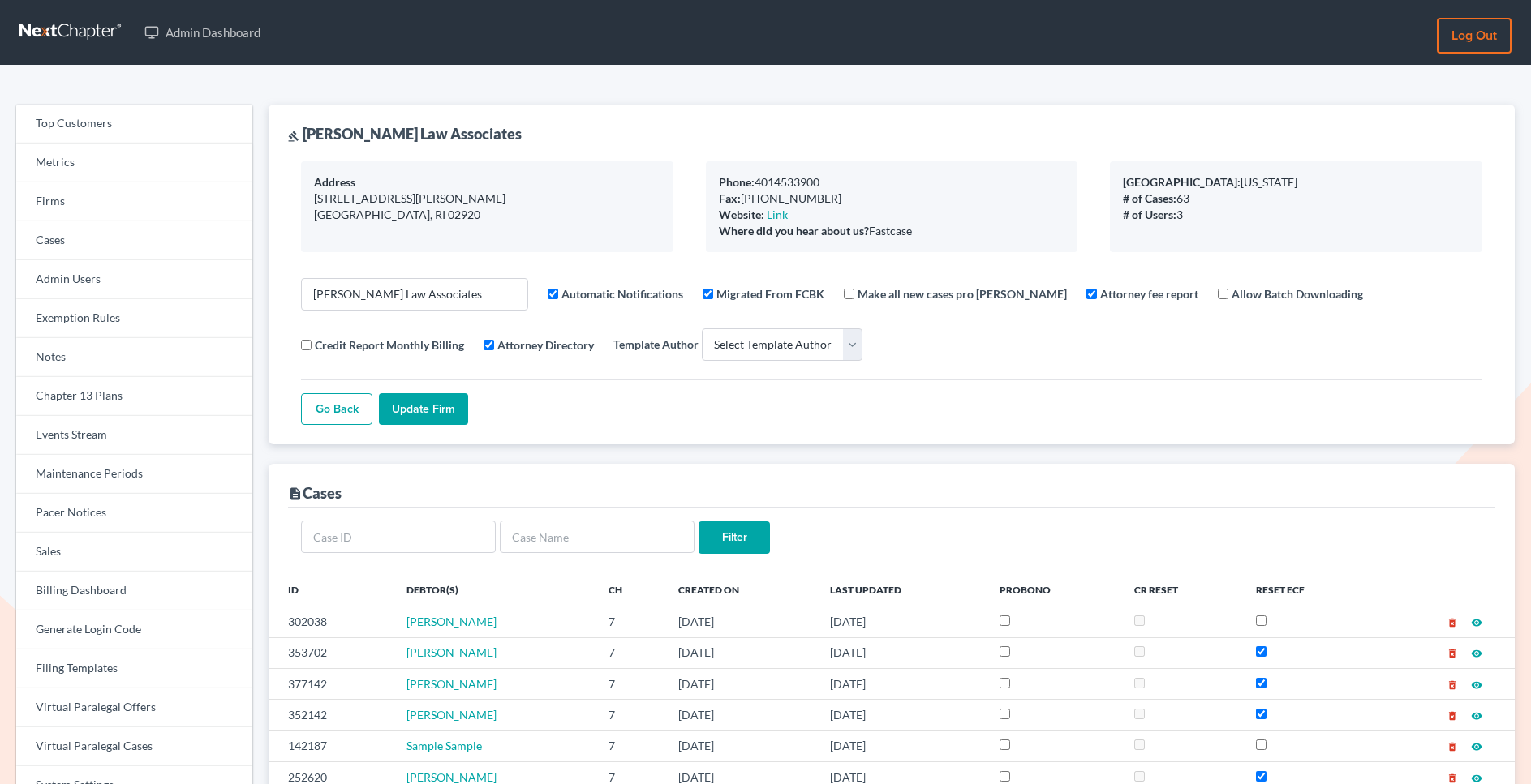
select select
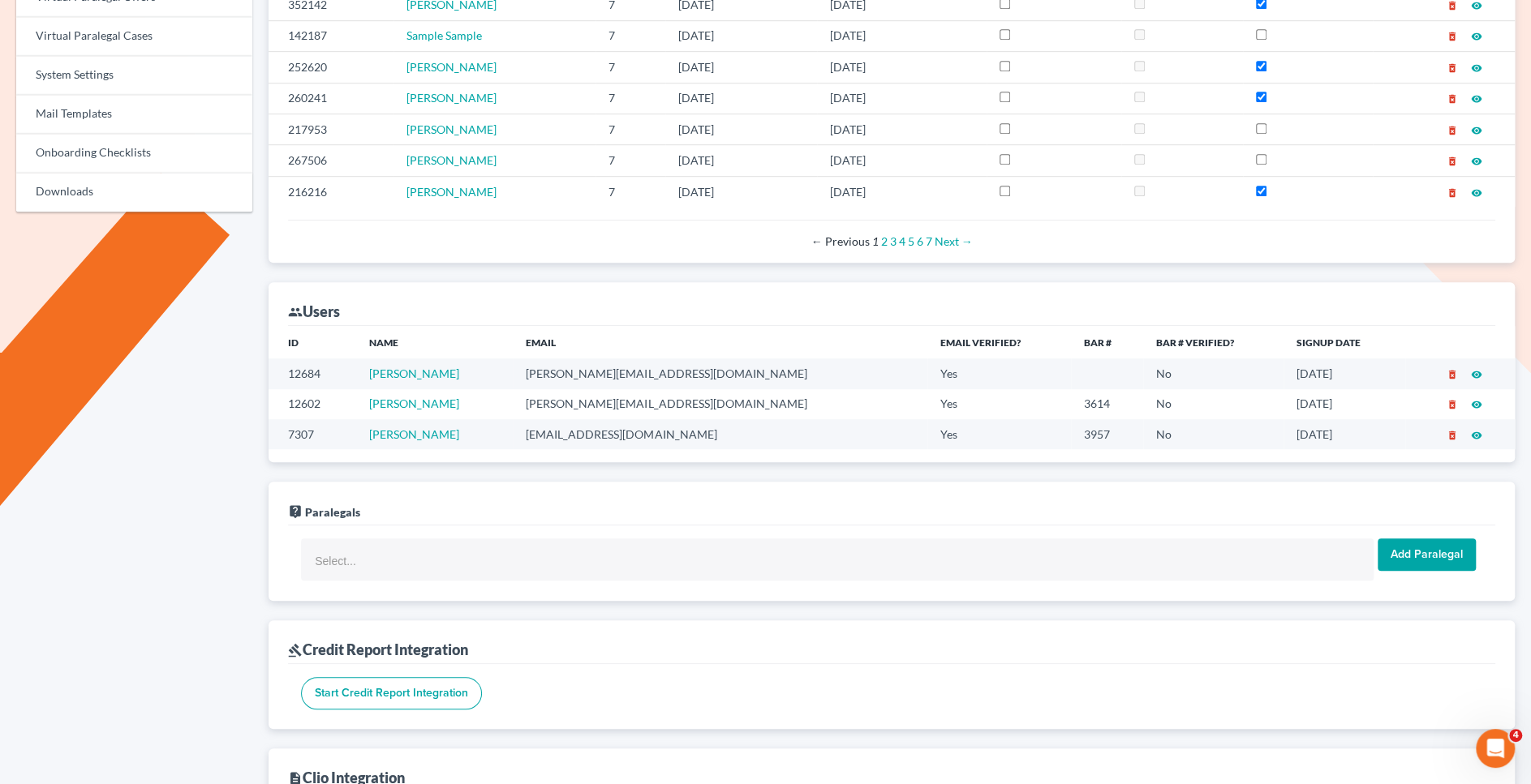
scroll to position [802, 0]
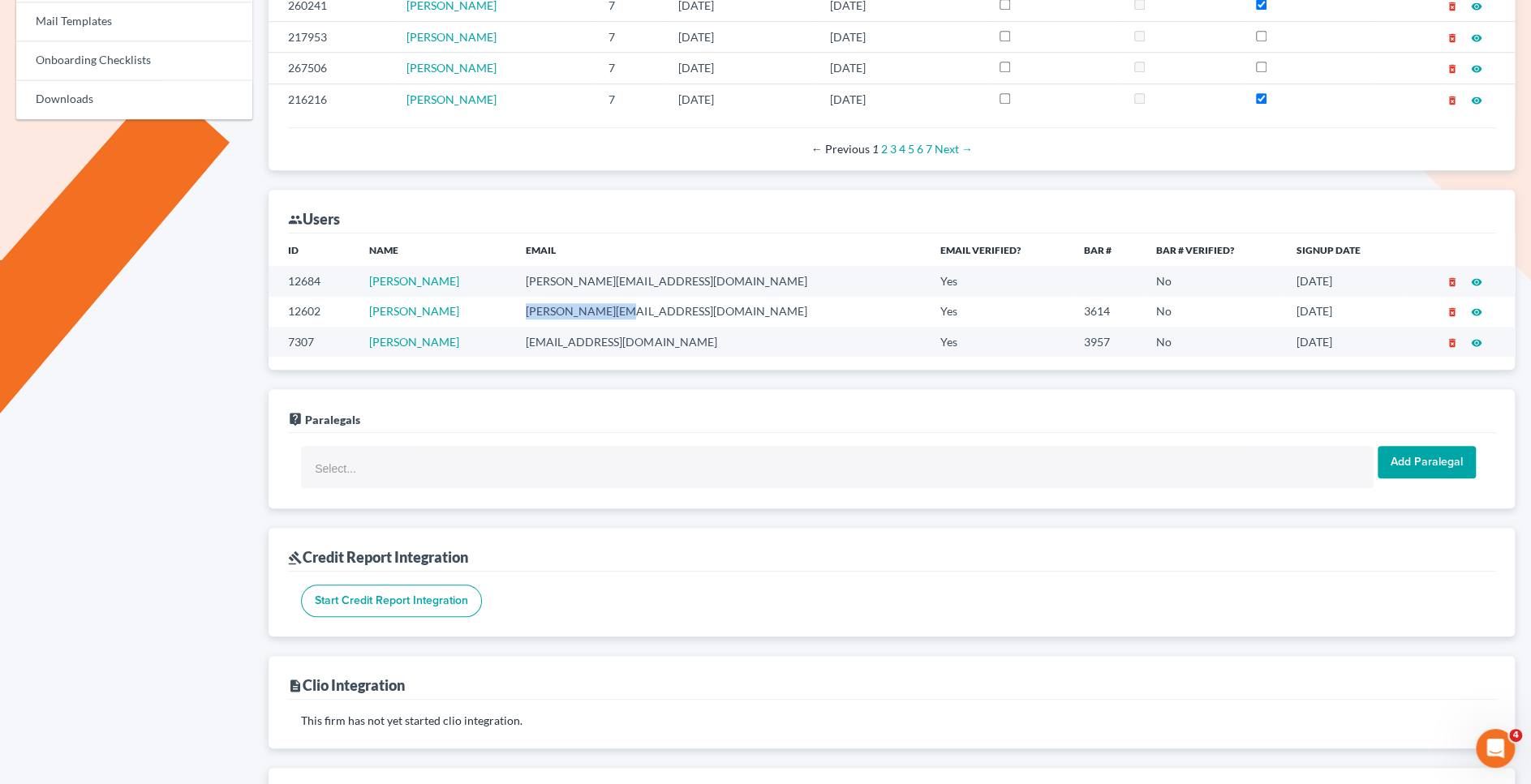
drag, startPoint x: 660, startPoint y: 305, endPoint x: 571, endPoint y: 305, distance: 89.0
click at [571, 305] on td "john@jllawri.com" at bounding box center [719, 312] width 414 height 30
copy td "john@jllawri.com"
click at [703, 278] on td "michelle@jllawri.com" at bounding box center [719, 281] width 414 height 30
drag, startPoint x: 698, startPoint y: 278, endPoint x: 571, endPoint y: 276, distance: 127.0
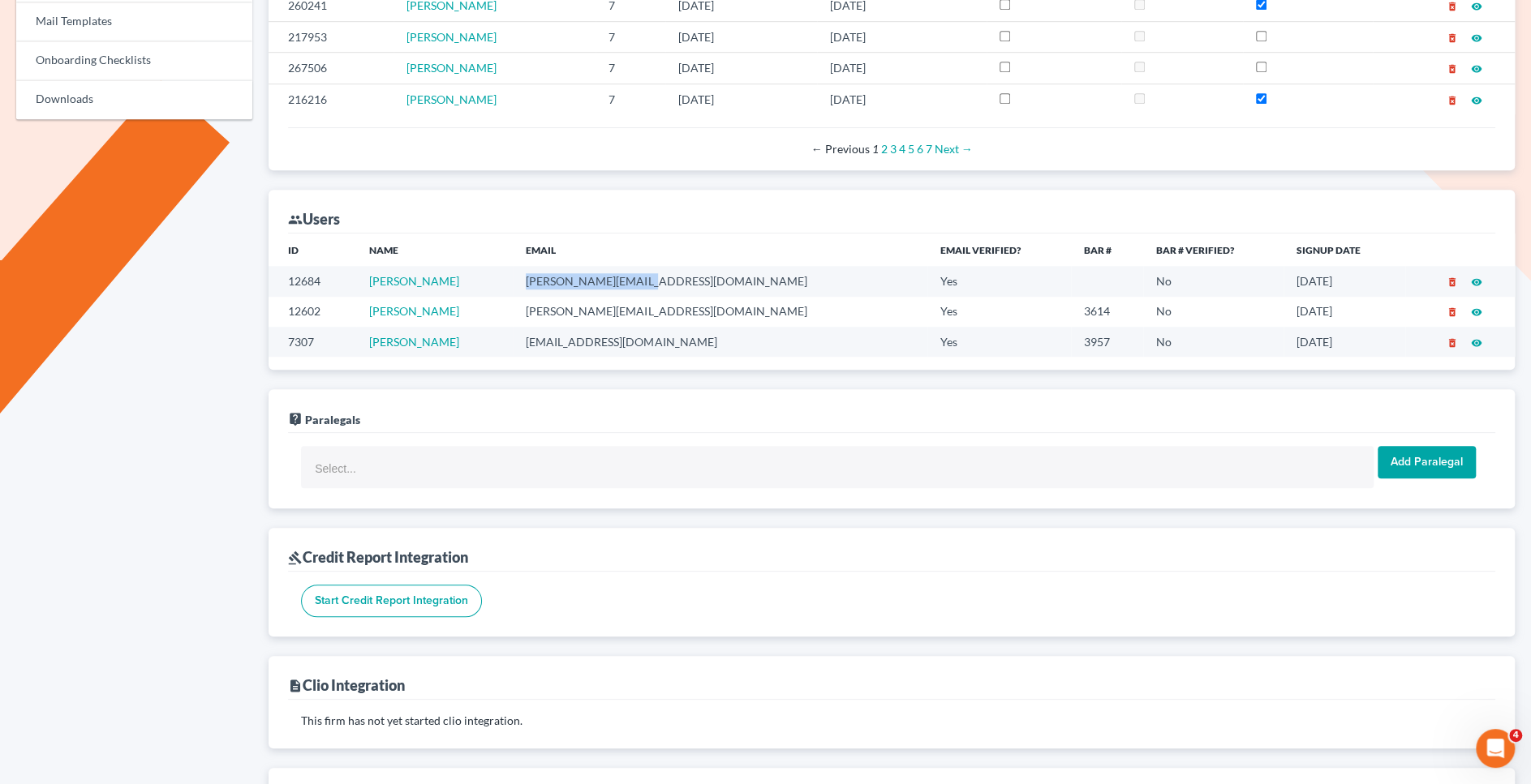
click at [571, 276] on td "michelle@jllawri.com" at bounding box center [719, 281] width 414 height 30
copy td "michelle@jllawri.com"
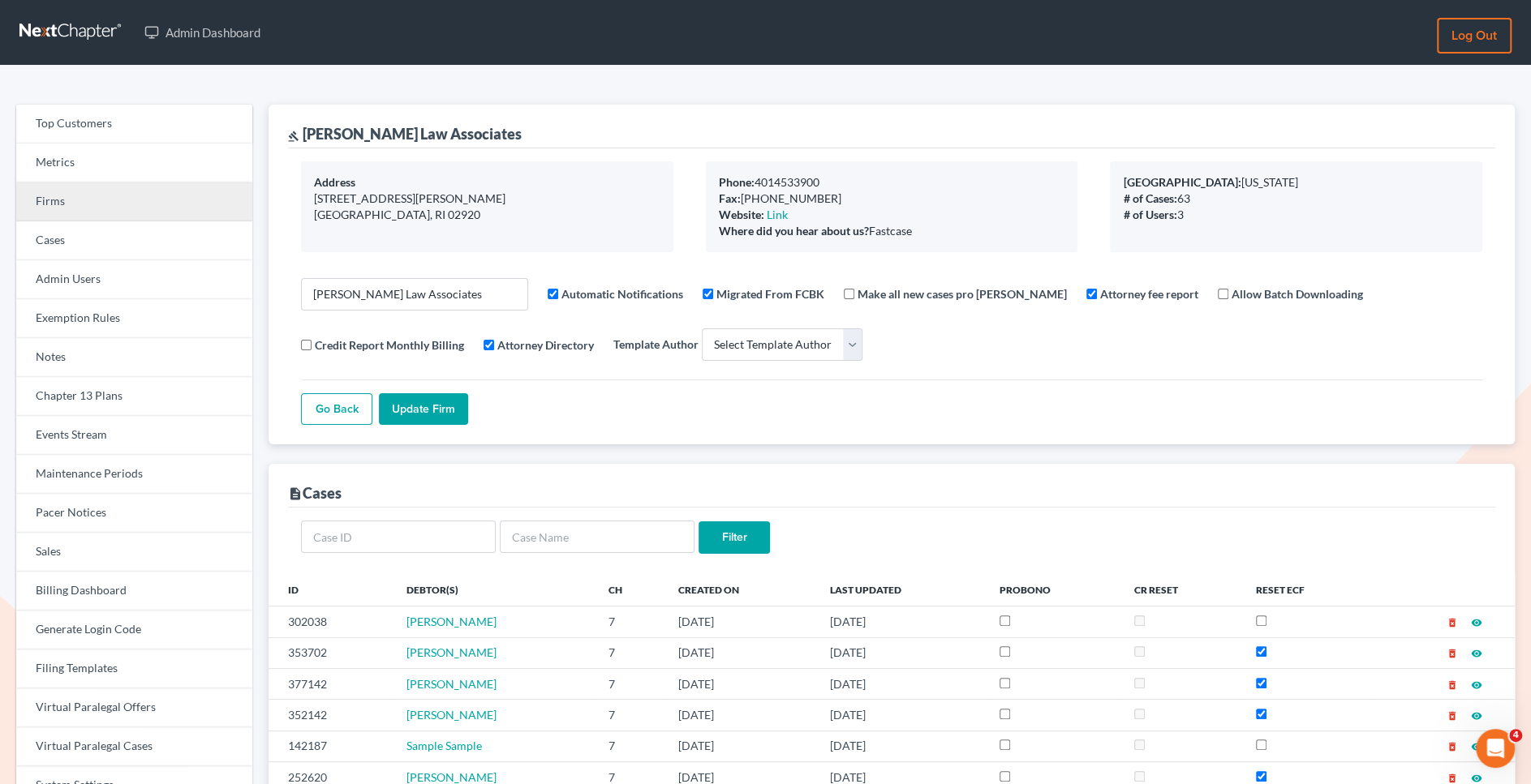
click at [92, 196] on link "Firms" at bounding box center [134, 202] width 236 height 39
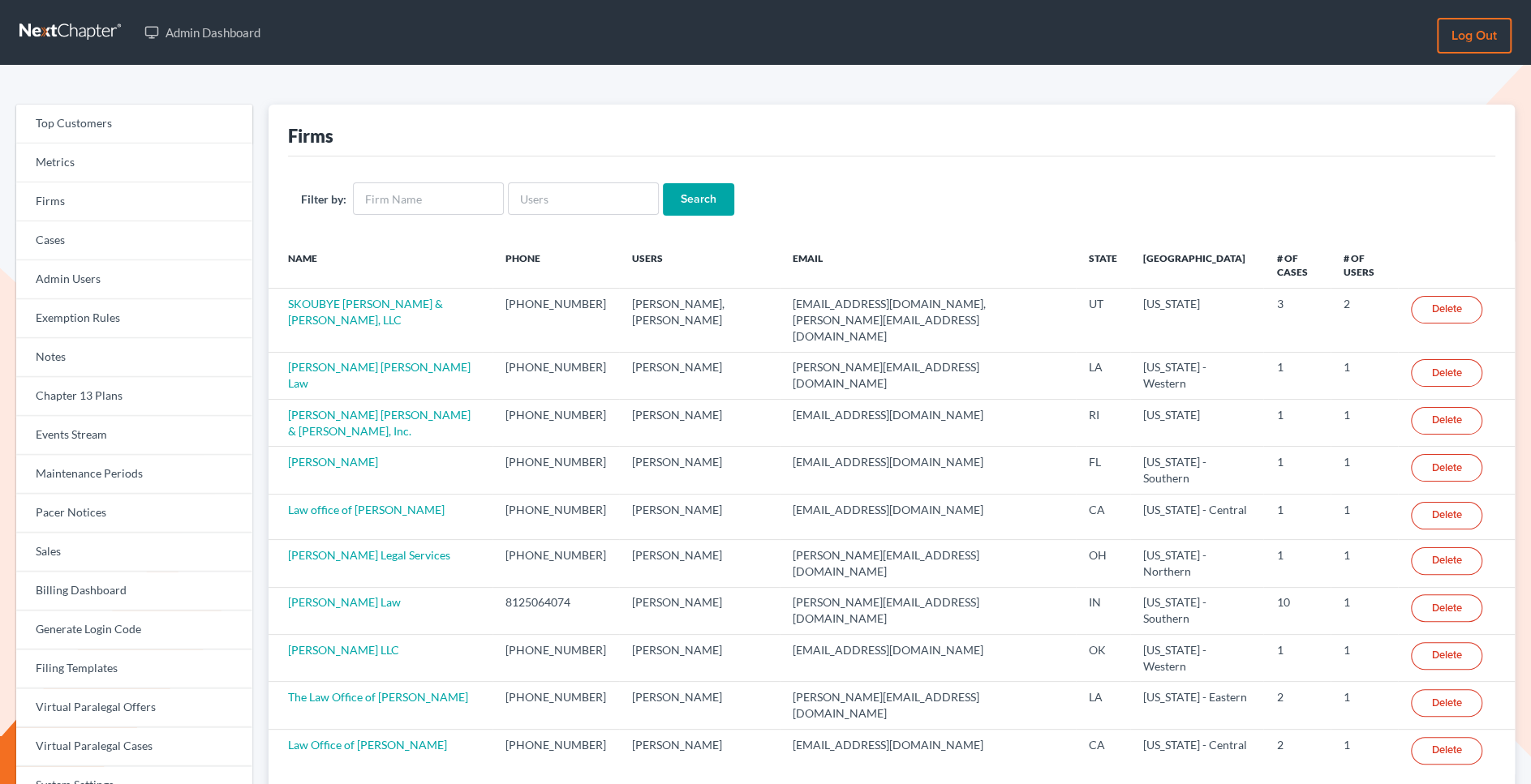
click at [541, 215] on div "Filter by: Search" at bounding box center [891, 199] width 1207 height 85
click at [541, 208] on input "text" at bounding box center [583, 198] width 151 height 33
paste input "Jonathan"
type input "JONATHANSMITH"
click at [691, 200] on input "Search" at bounding box center [698, 199] width 71 height 33
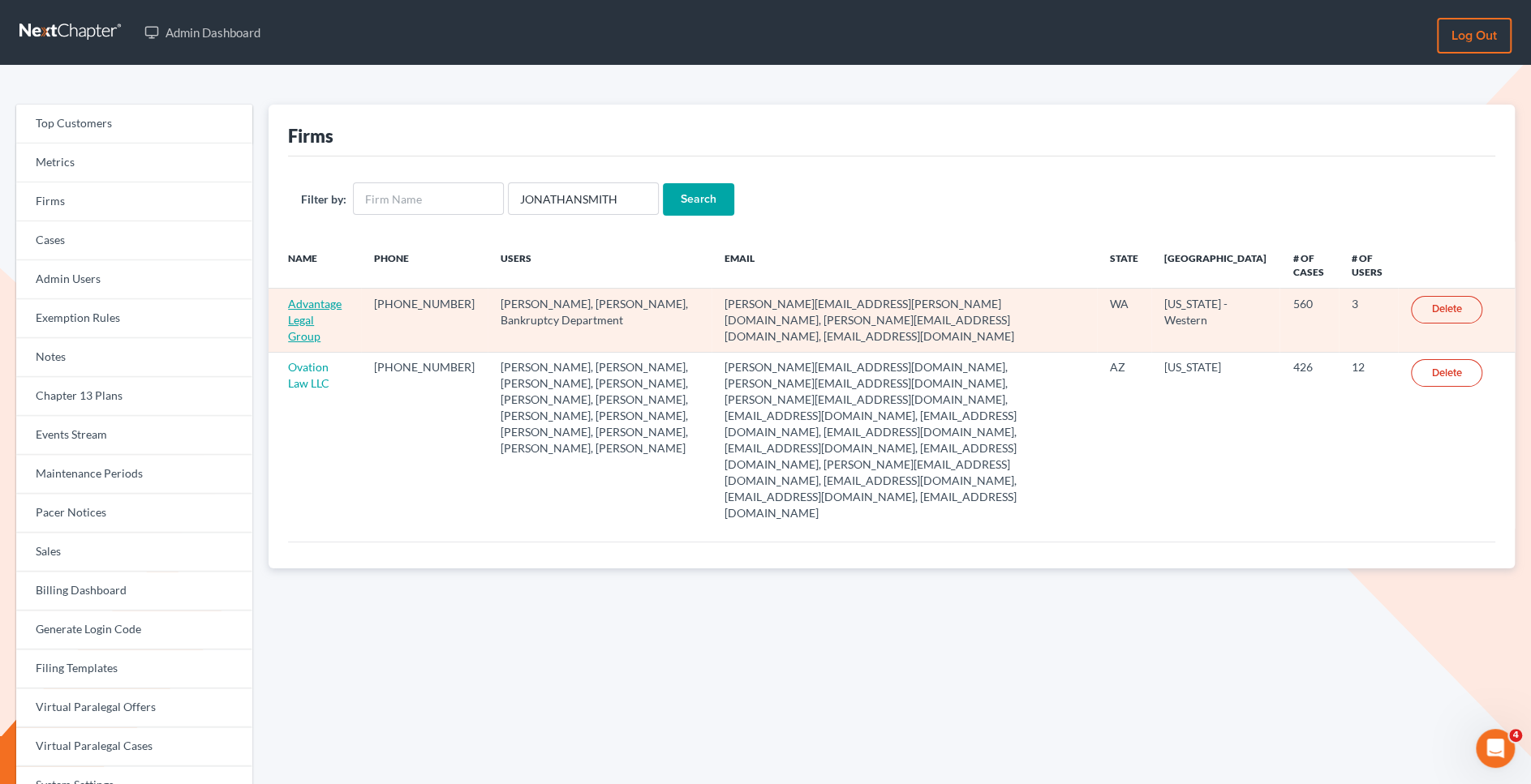
click at [301, 321] on link "Advantage Legal Group" at bounding box center [315, 320] width 54 height 46
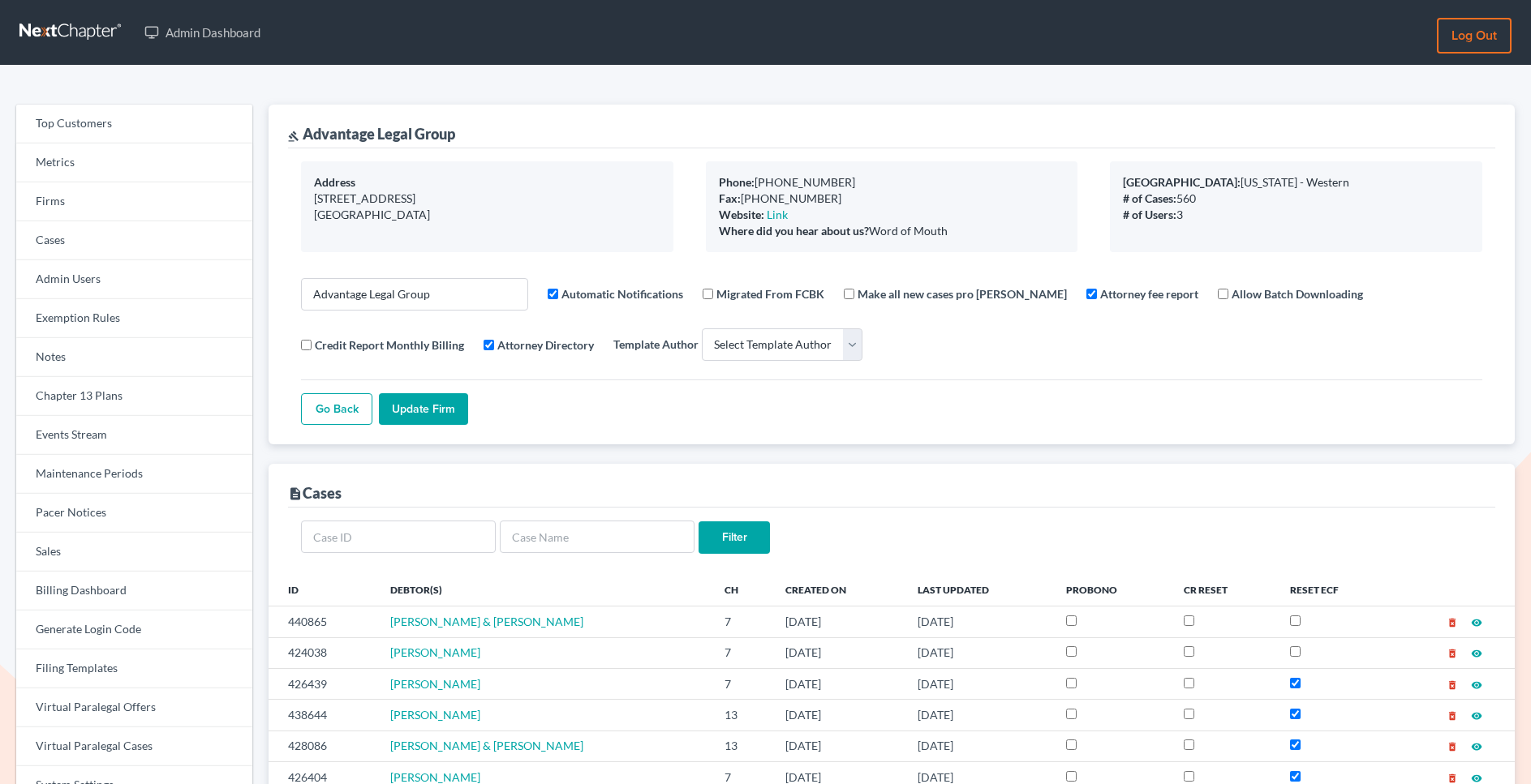
select select
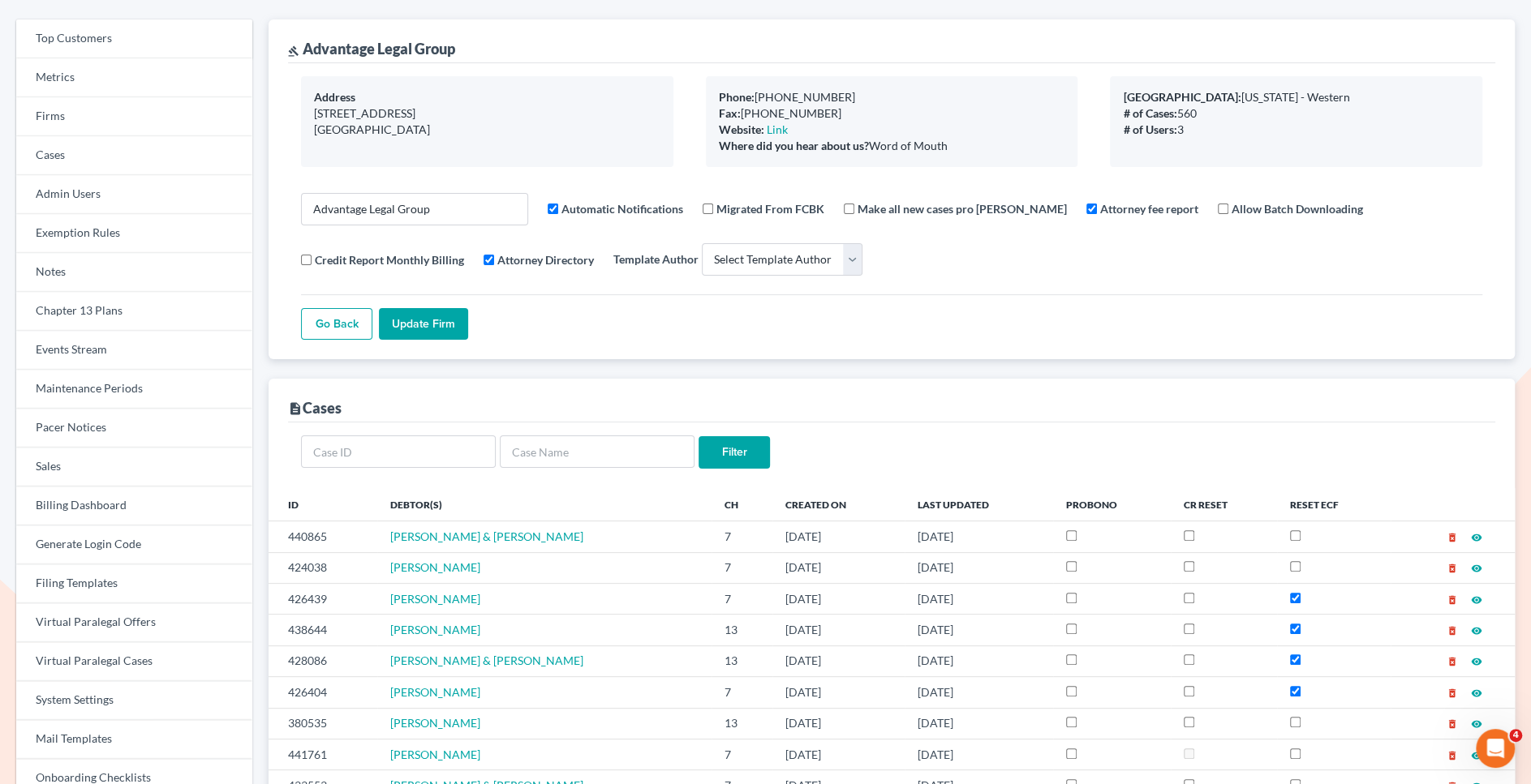
scroll to position [88, 0]
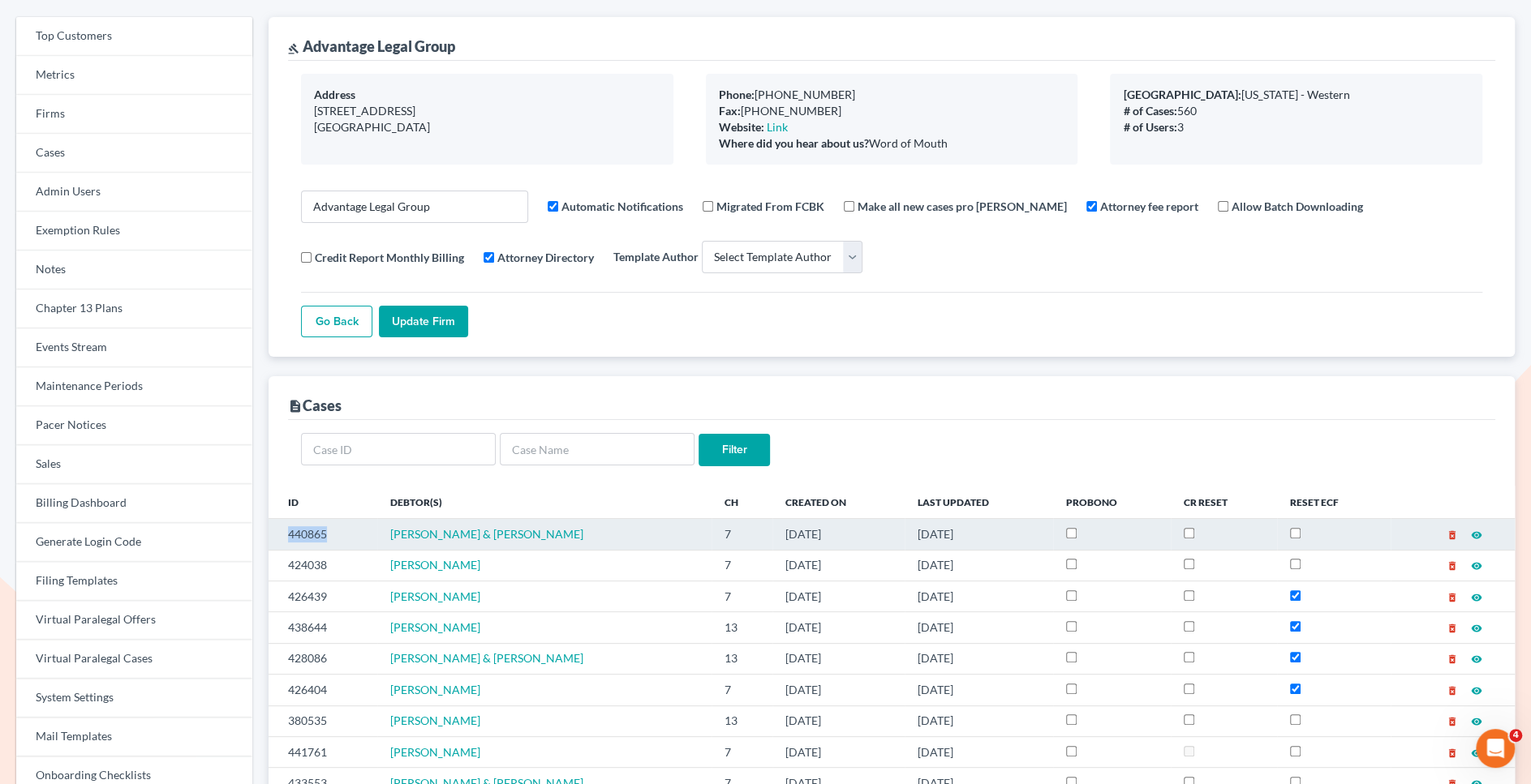
drag, startPoint x: 343, startPoint y: 530, endPoint x: 286, endPoint y: 530, distance: 57.0
click at [286, 530] on td "440865" at bounding box center [323, 534] width 109 height 31
copy td "440865"
